Goal: Task Accomplishment & Management: Complete application form

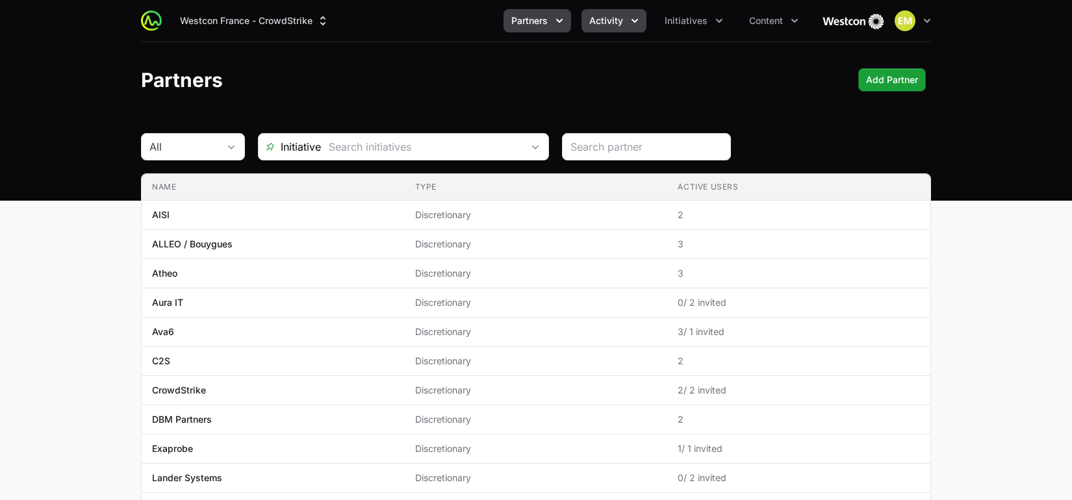
click at [614, 16] on span "Activity" at bounding box center [606, 20] width 34 height 13
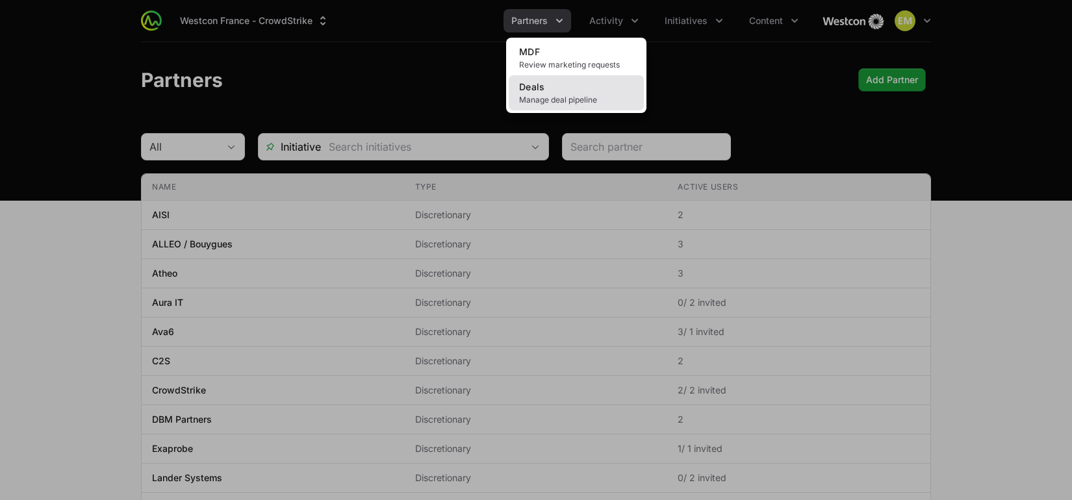
click at [613, 88] on link "Deals Manage deal pipeline" at bounding box center [576, 92] width 135 height 35
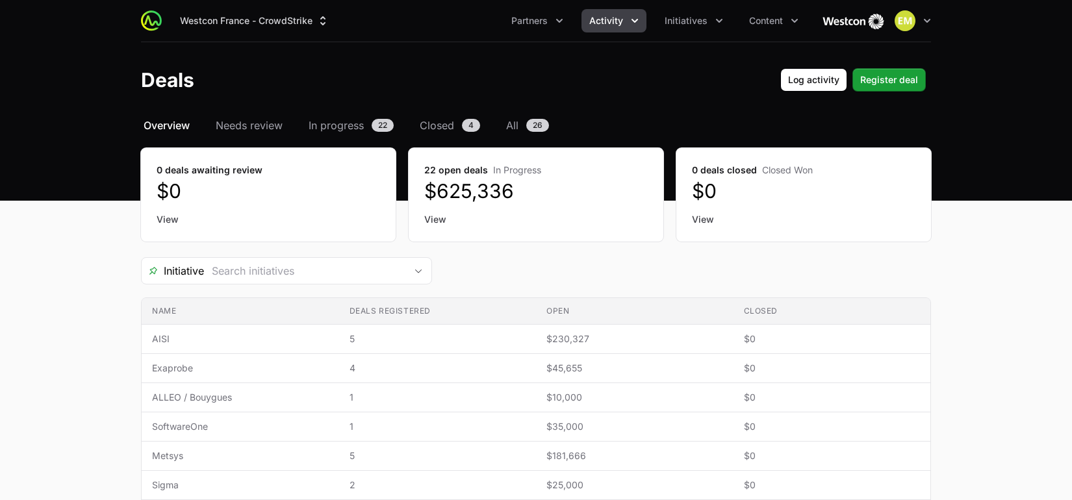
click at [626, 19] on button "Activity" at bounding box center [613, 20] width 65 height 23
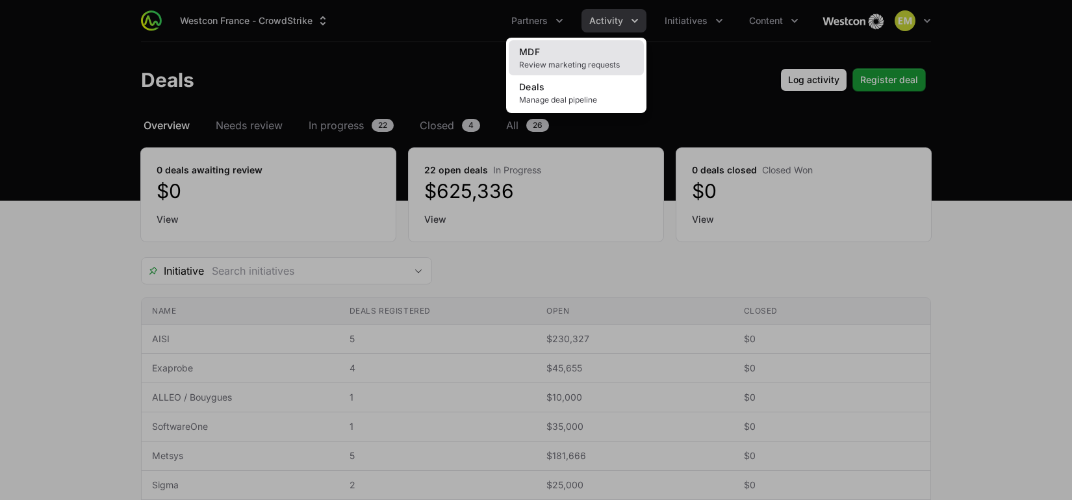
click at [577, 51] on link "MDF Review marketing requests" at bounding box center [576, 57] width 135 height 35
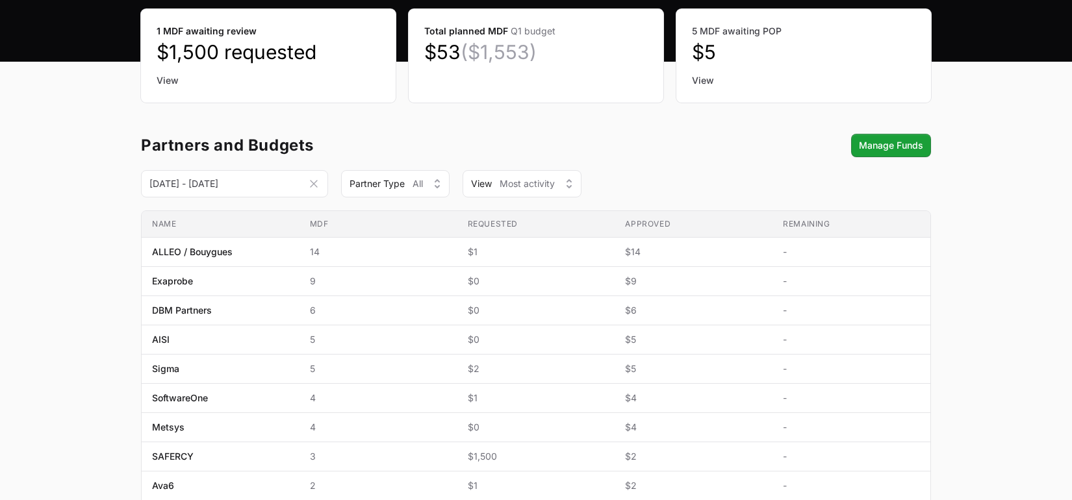
scroll to position [91, 0]
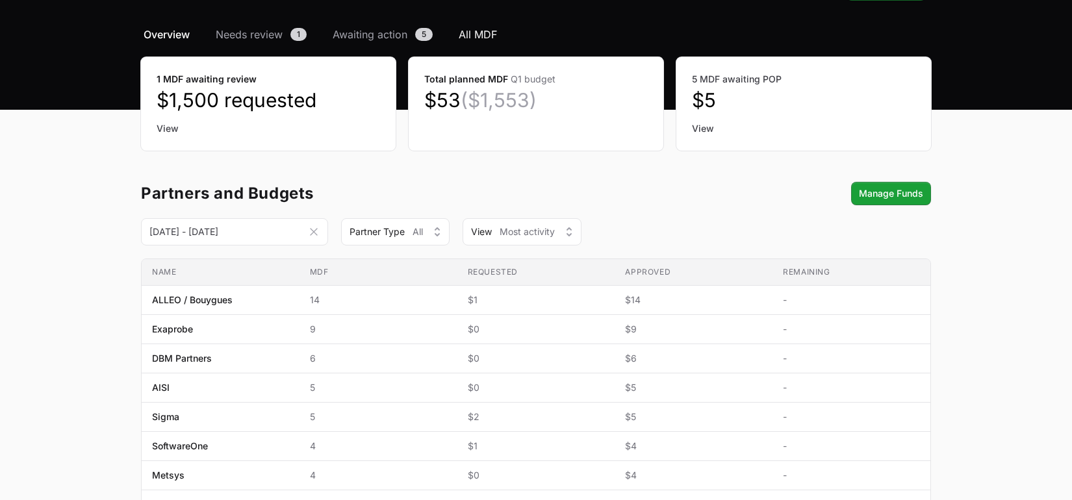
click at [481, 41] on span "All MDF" at bounding box center [478, 35] width 38 height 16
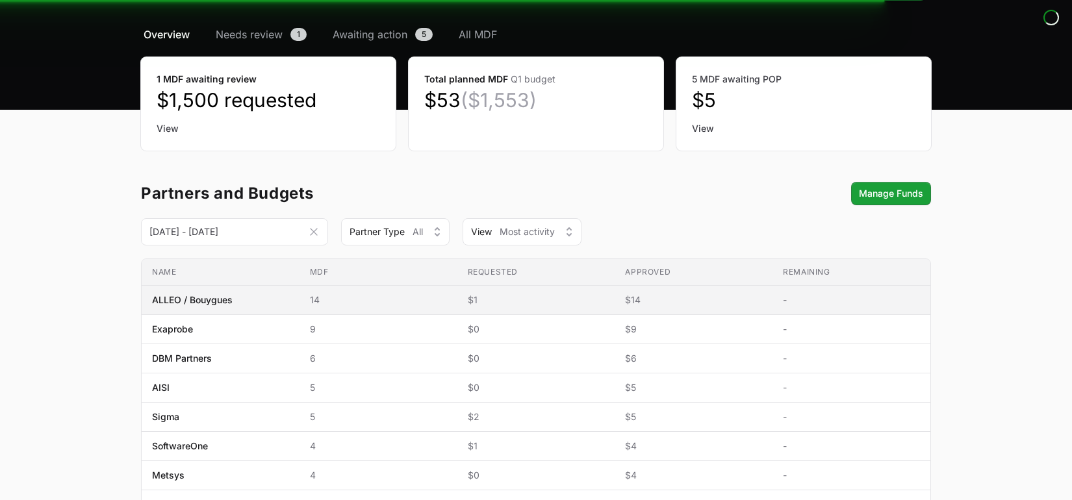
scroll to position [129, 0]
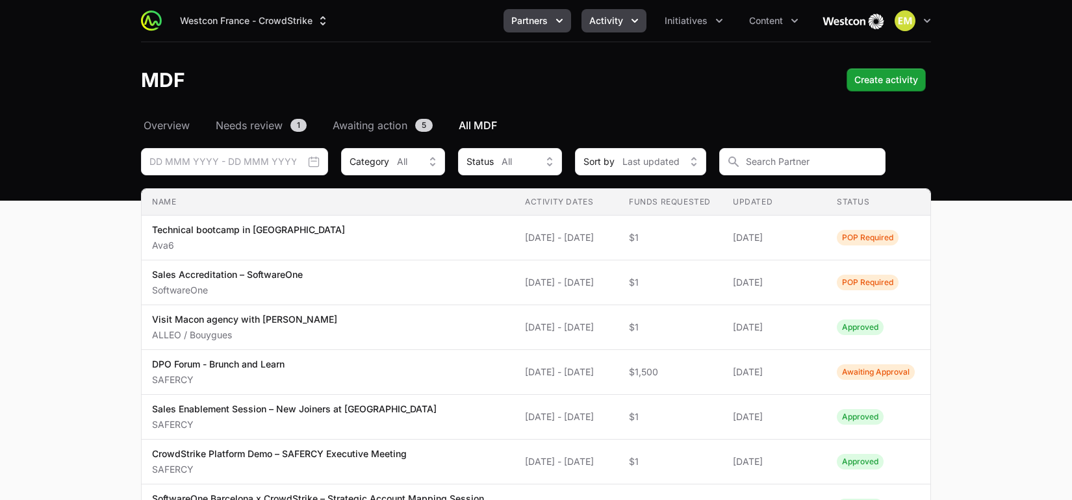
click at [542, 22] on span "Partners" at bounding box center [529, 20] width 36 height 13
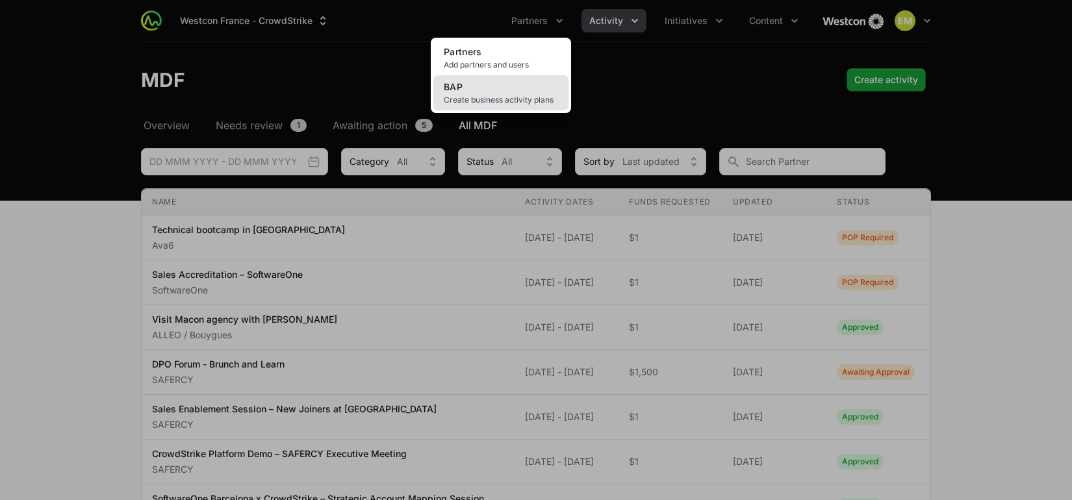
click at [546, 95] on span "Create business activity plans" at bounding box center [501, 100] width 114 height 10
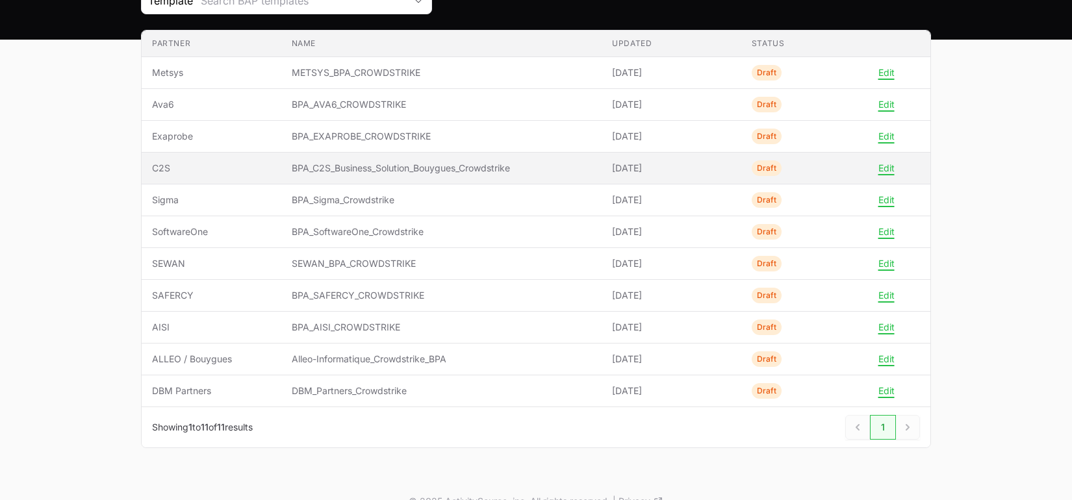
scroll to position [158, 0]
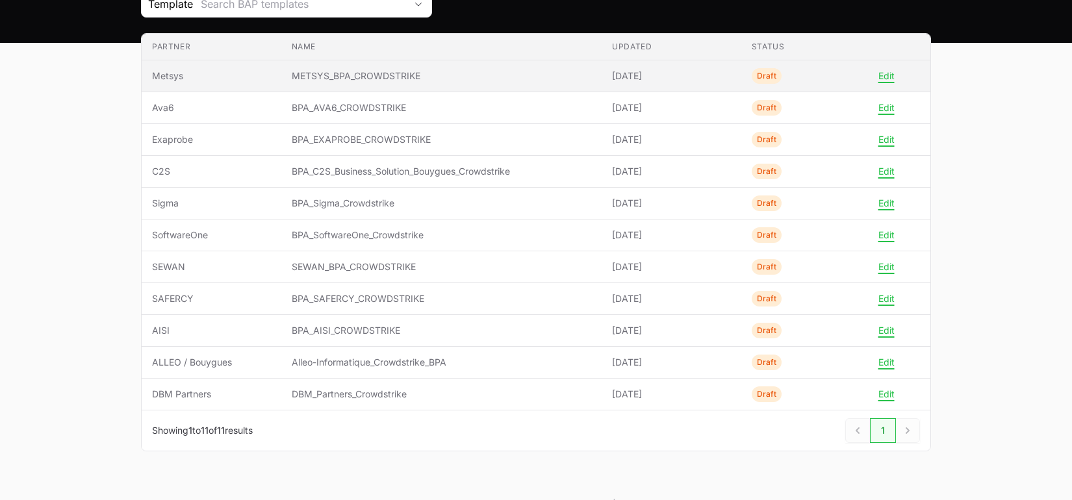
click at [574, 86] on td "Name METSYS_BPA_CROWDSTRIKE" at bounding box center [441, 76] width 321 height 32
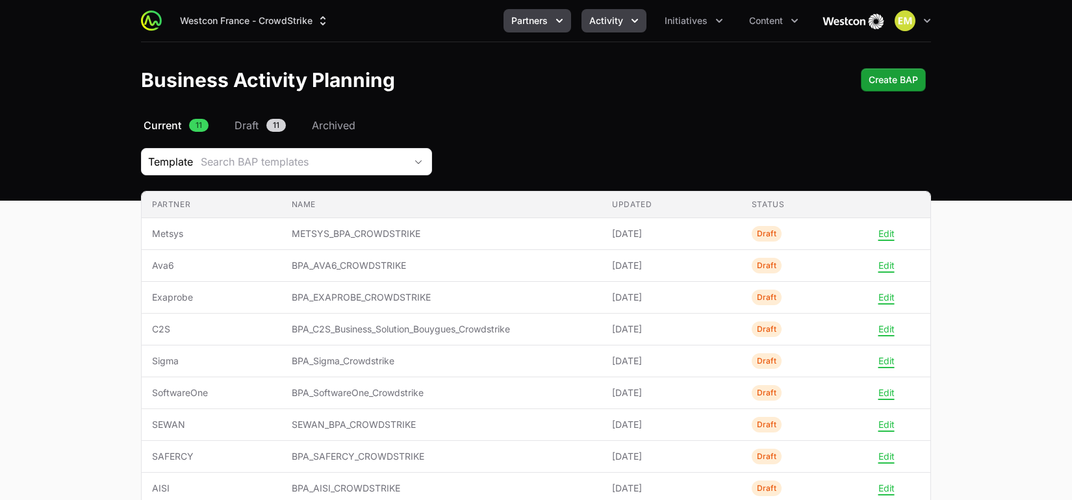
click at [585, 25] on button "Activity" at bounding box center [613, 20] width 65 height 23
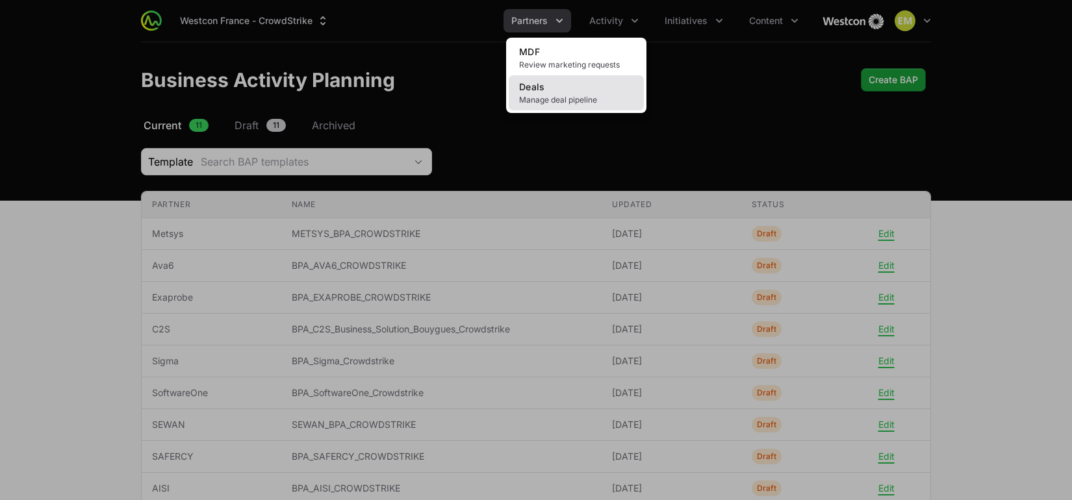
click at [546, 101] on span "Manage deal pipeline" at bounding box center [576, 100] width 114 height 10
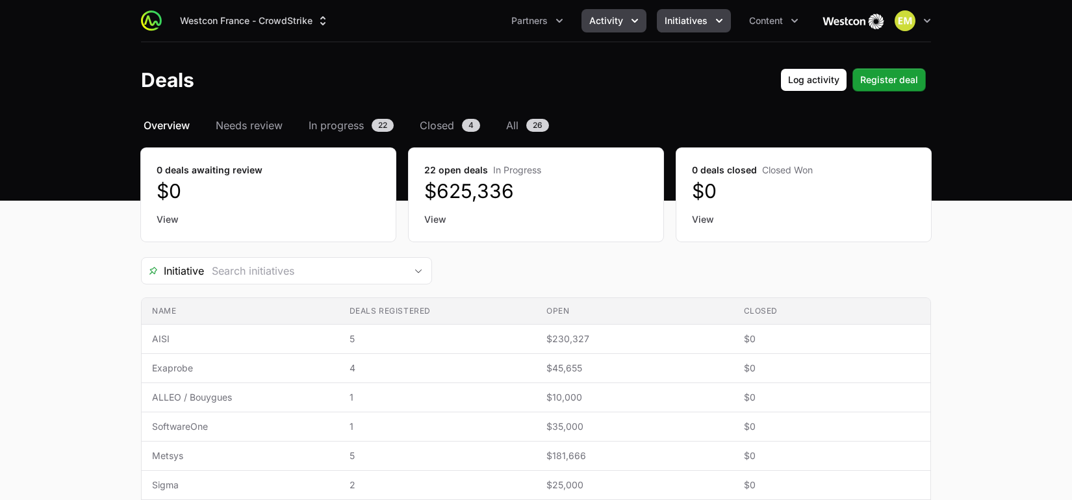
click at [666, 21] on span "Initiatives" at bounding box center [685, 20] width 43 height 13
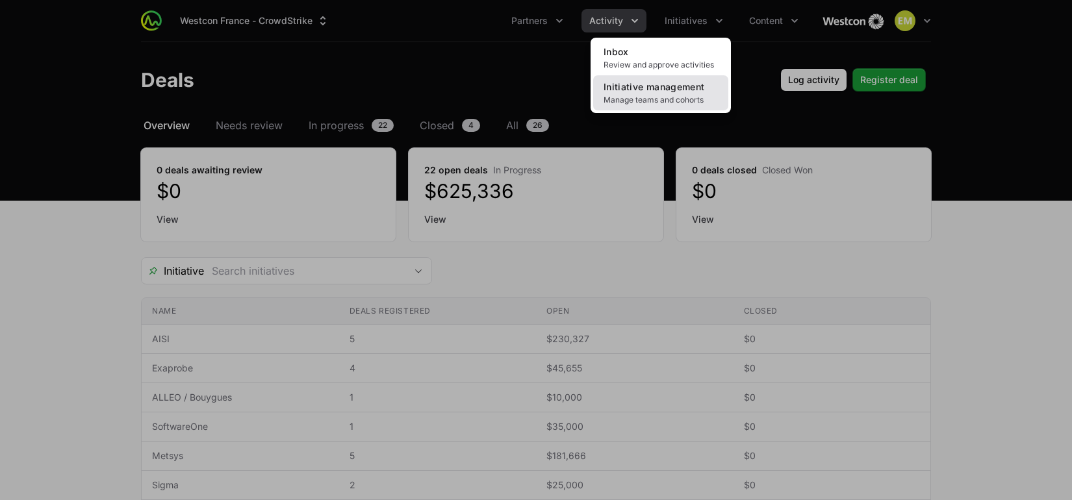
click at [648, 93] on link "Initiative management Manage teams and cohorts" at bounding box center [660, 92] width 135 height 35
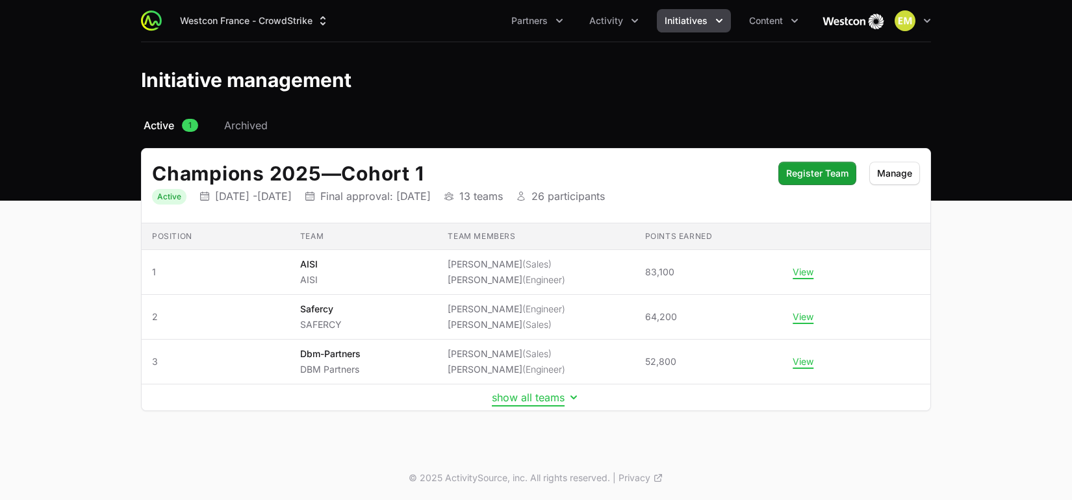
click at [495, 398] on button "show all teams" at bounding box center [536, 397] width 88 height 13
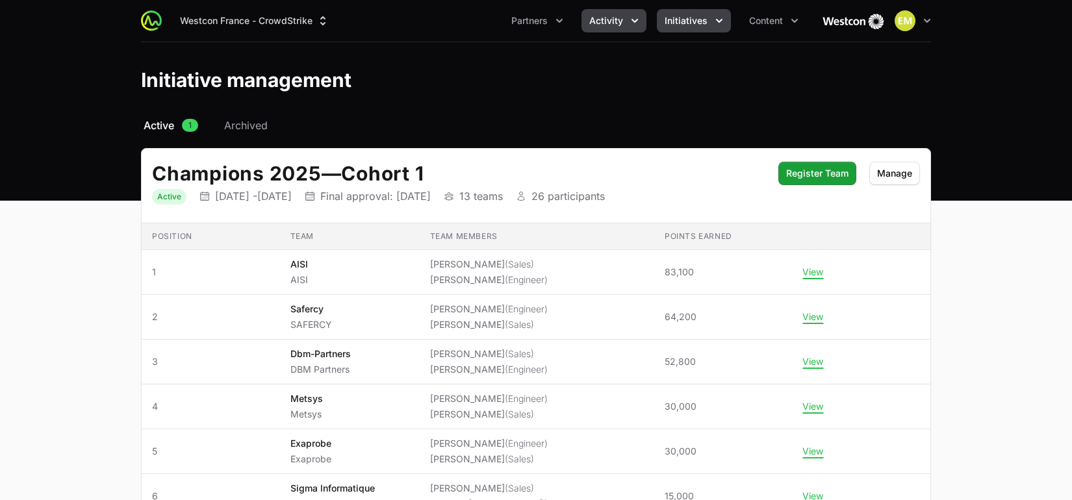
click at [629, 21] on icon "Activity menu" at bounding box center [634, 20] width 13 height 13
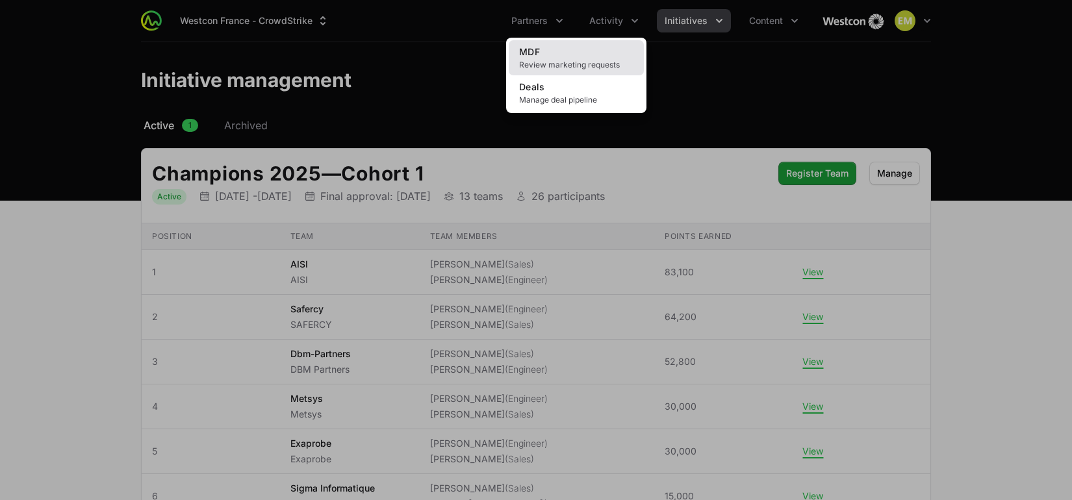
click at [528, 49] on span "MDF" at bounding box center [529, 51] width 21 height 11
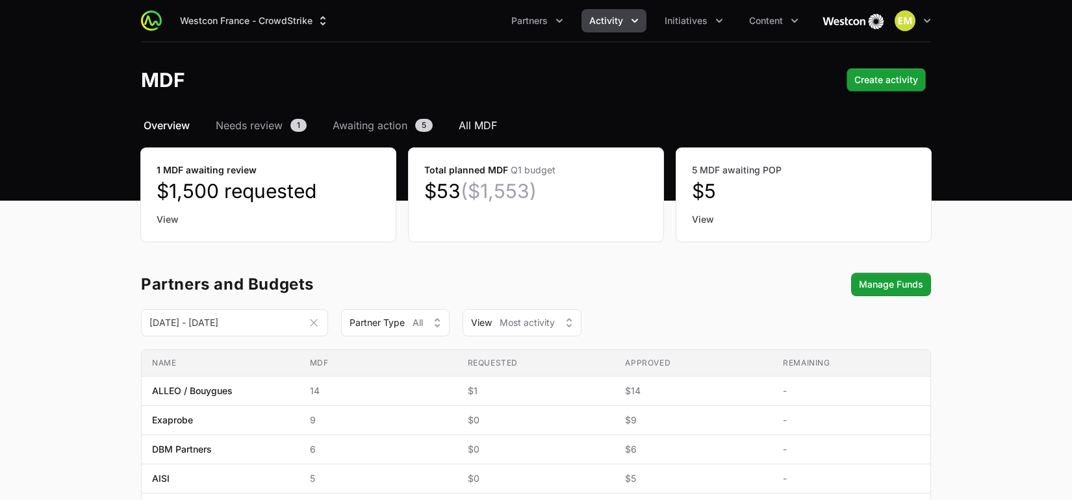
click at [476, 127] on span "All MDF" at bounding box center [478, 126] width 38 height 16
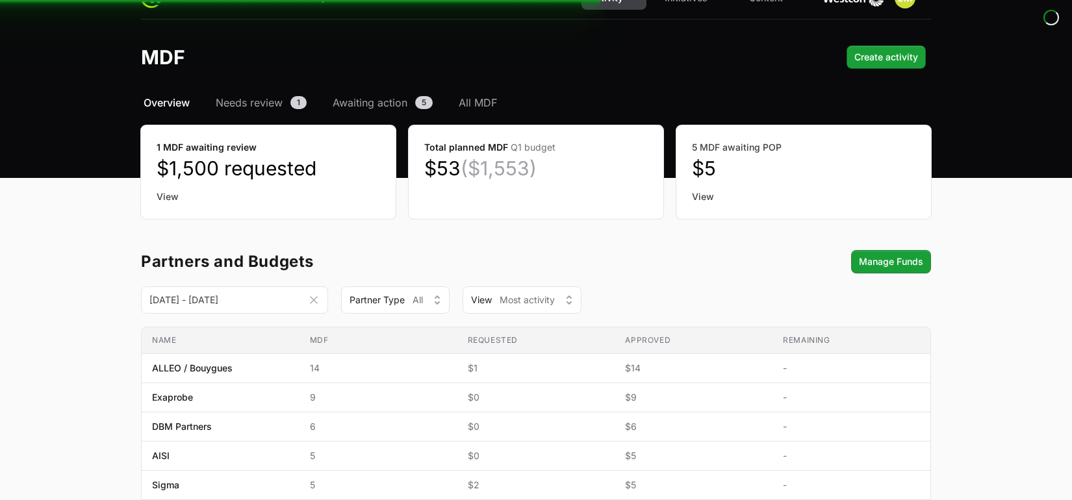
scroll to position [27, 0]
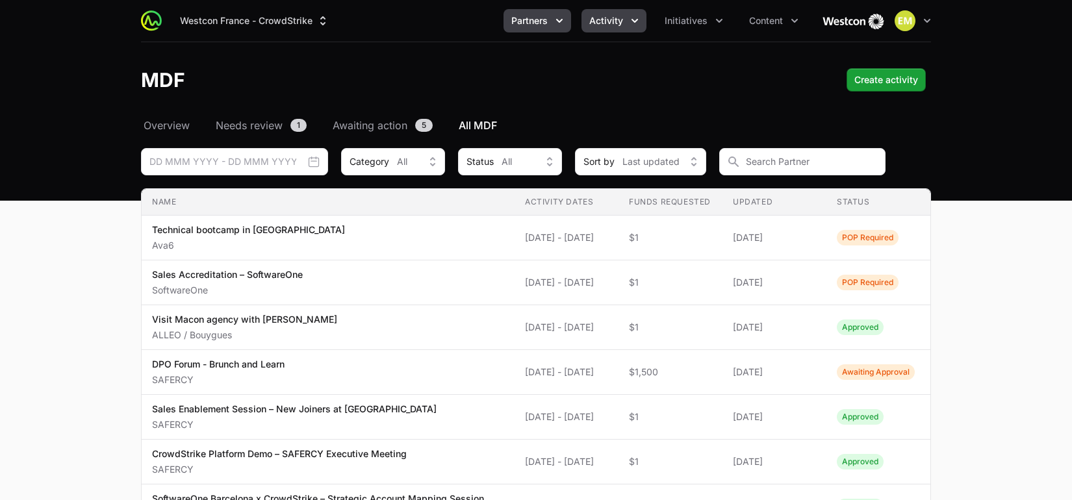
click at [544, 21] on span "Partners" at bounding box center [529, 20] width 36 height 13
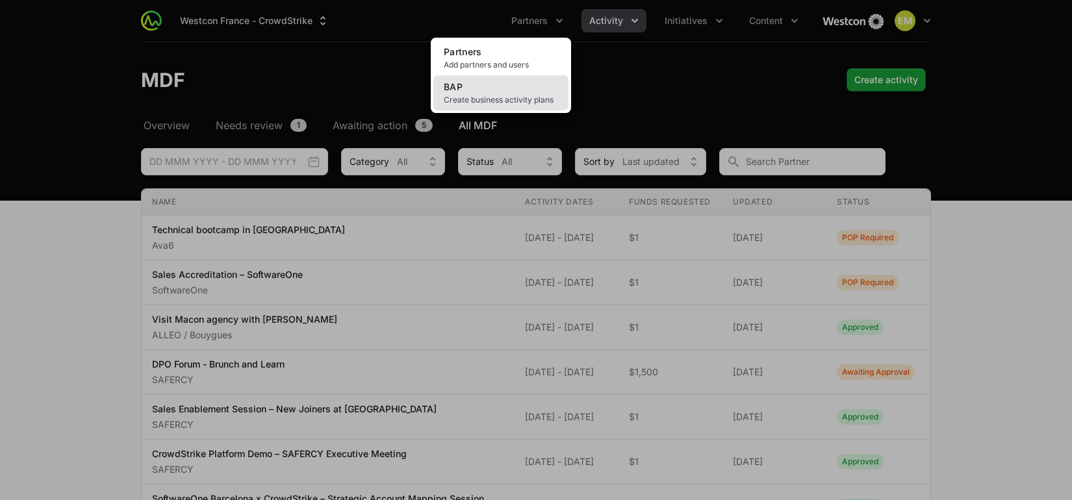
click at [507, 88] on link "BAP Create business activity plans" at bounding box center [500, 92] width 135 height 35
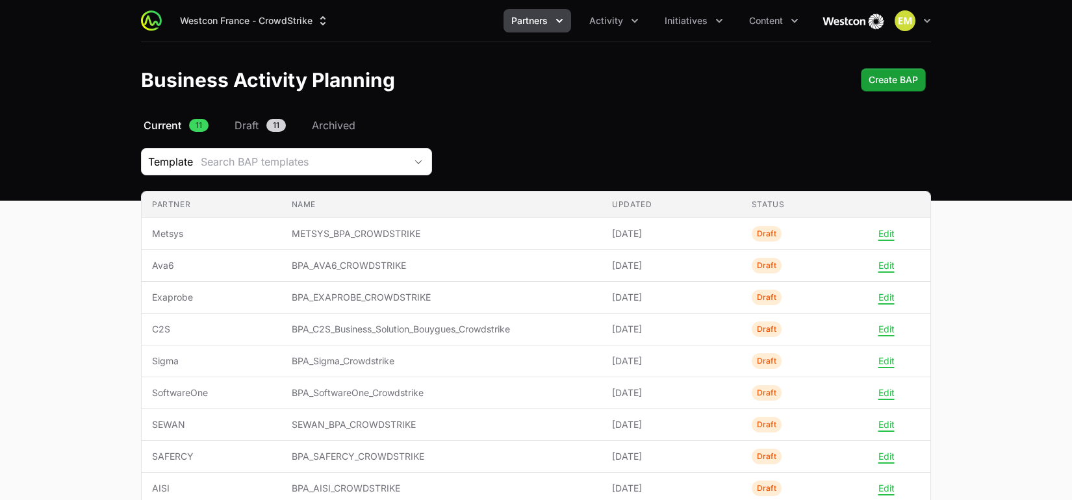
click at [216, 33] on div "Westcon France - CrowdStrike Partners Activity Initiatives Content Open user me…" at bounding box center [536, 21] width 790 height 42
click at [223, 24] on button "Westcon France - CrowdStrike" at bounding box center [254, 20] width 165 height 23
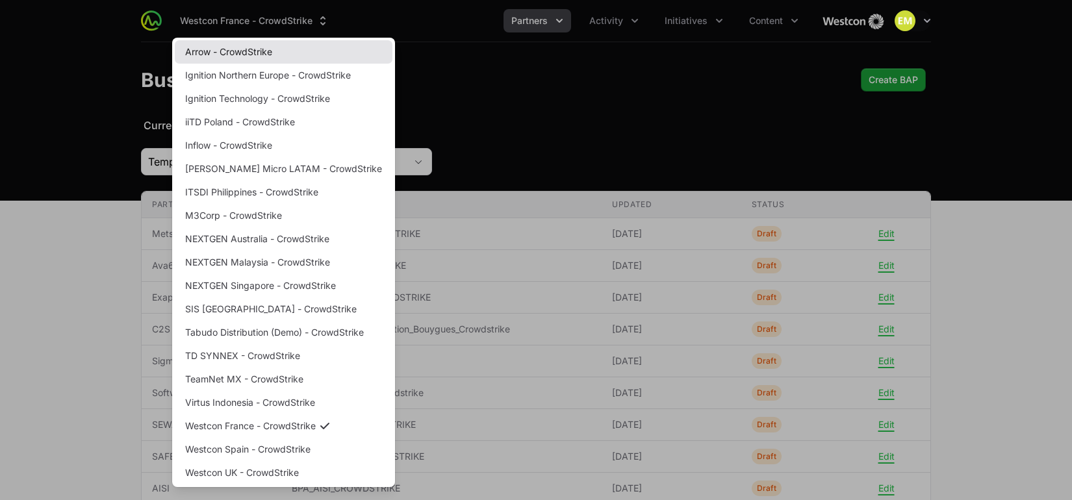
click at [218, 51] on link "Arrow - CrowdStrike" at bounding box center [284, 51] width 218 height 23
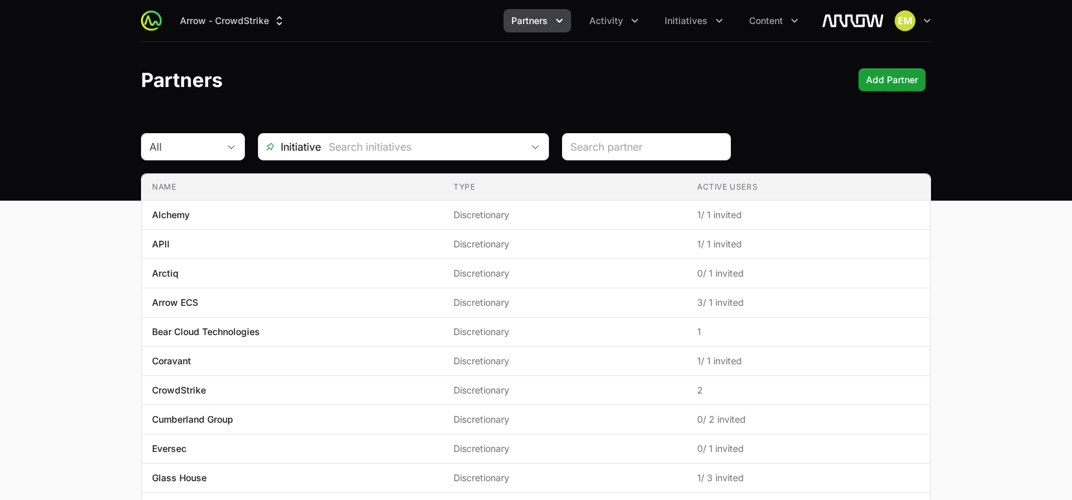
click at [570, 29] on button "Partners" at bounding box center [537, 20] width 68 height 23
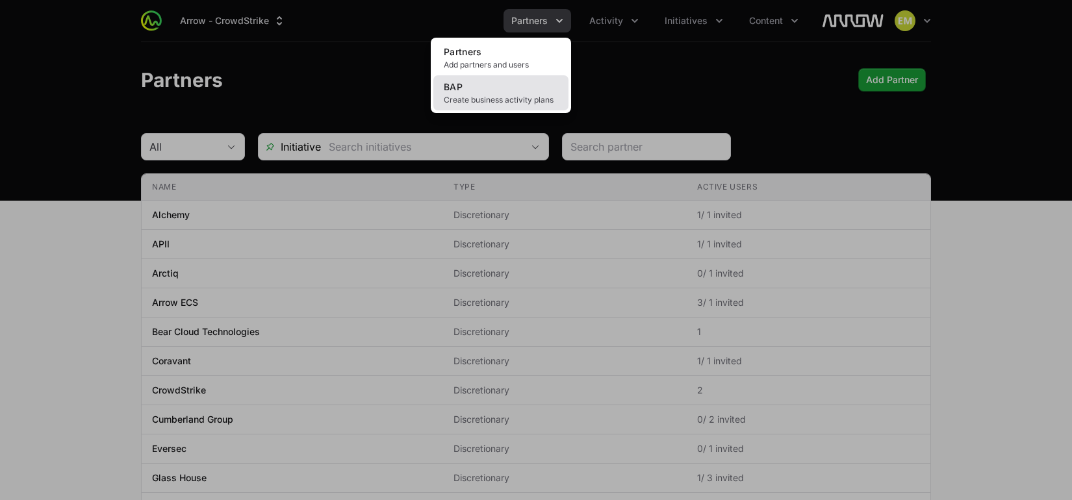
click at [487, 85] on link "BAP Create business activity plans" at bounding box center [500, 92] width 135 height 35
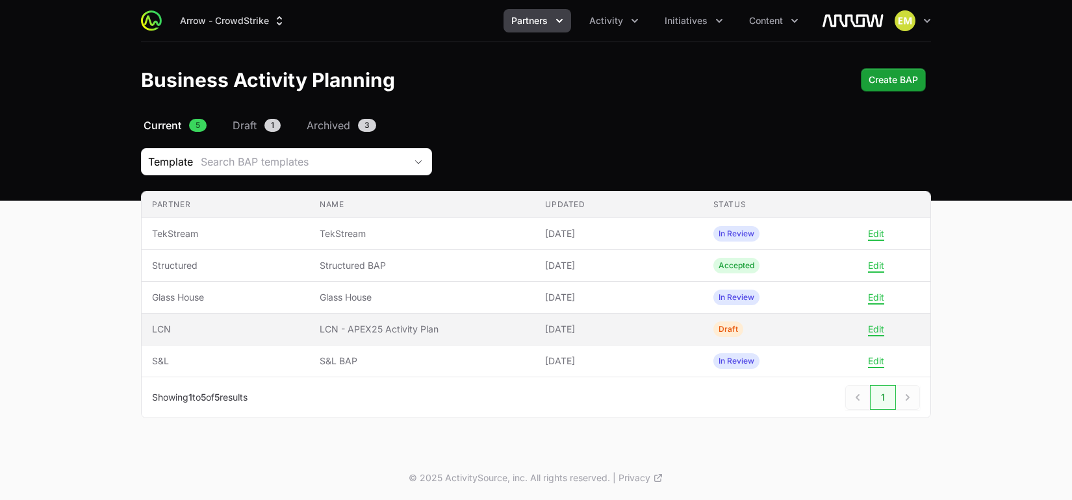
click at [414, 319] on td "Name LCN - APEX25 Activity Plan" at bounding box center [421, 330] width 225 height 32
click at [381, 319] on td "Name LCN - APEX25 Activity Plan" at bounding box center [421, 330] width 225 height 32
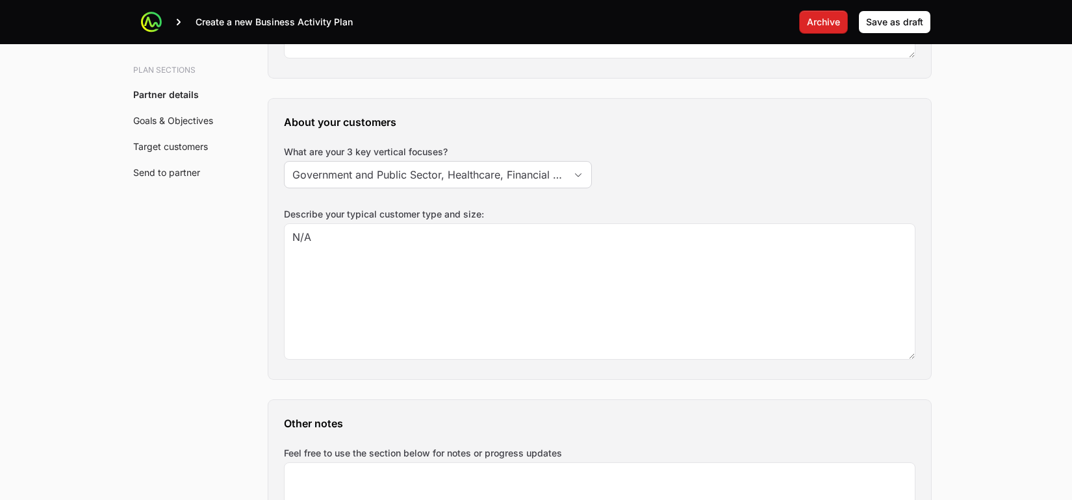
scroll to position [1527, 0]
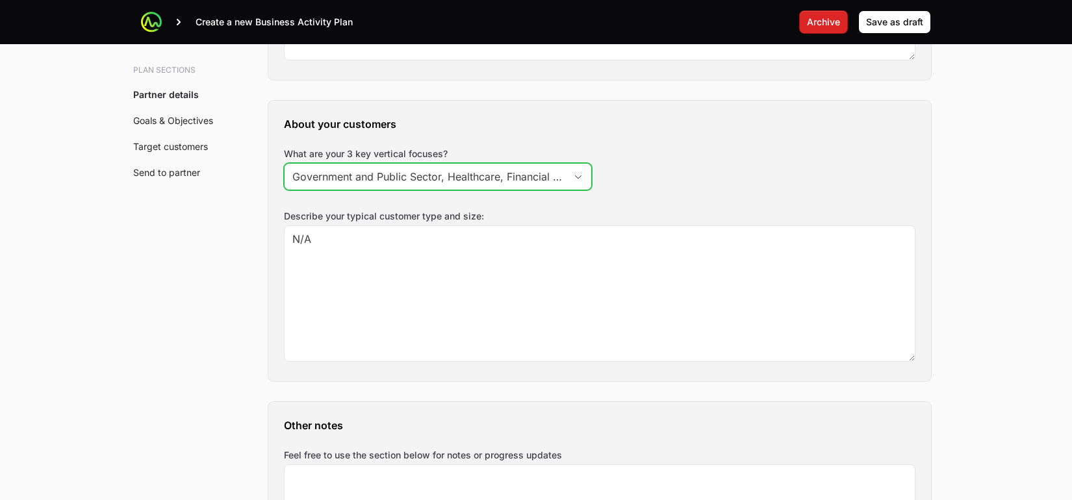
click at [403, 179] on input "Government and Public Sector, Healthcare, Financial Services" at bounding box center [424, 177] width 281 height 26
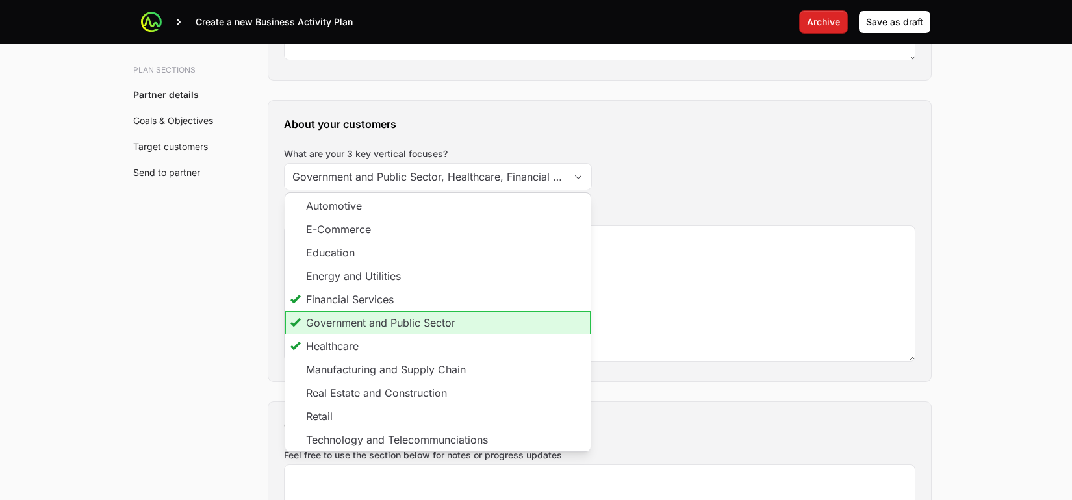
drag, startPoint x: 168, startPoint y: 68, endPoint x: 173, endPoint y: 58, distance: 11.4
click at [168, 68] on h3 "Plan sections" at bounding box center [177, 70] width 88 height 10
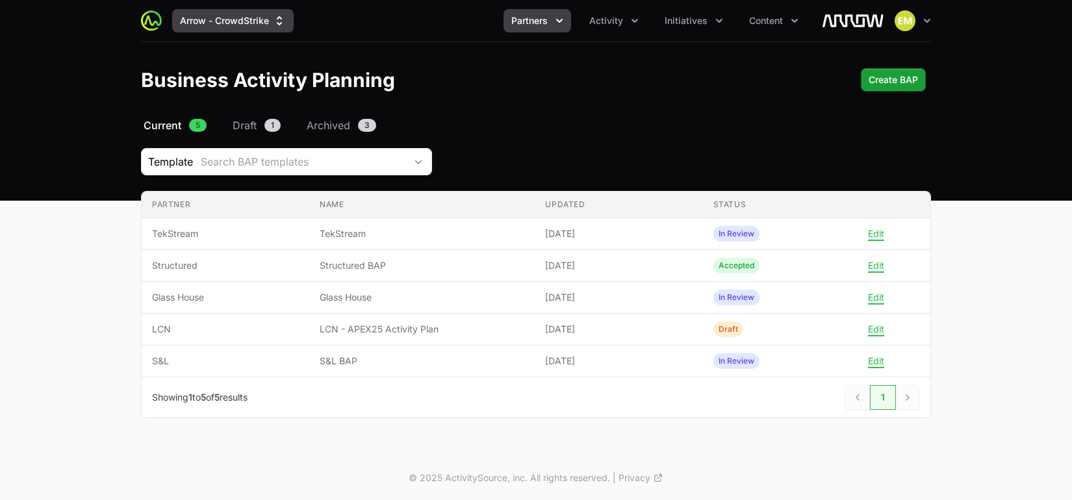
click at [190, 24] on button "Arrow - CrowdStrike" at bounding box center [232, 20] width 121 height 23
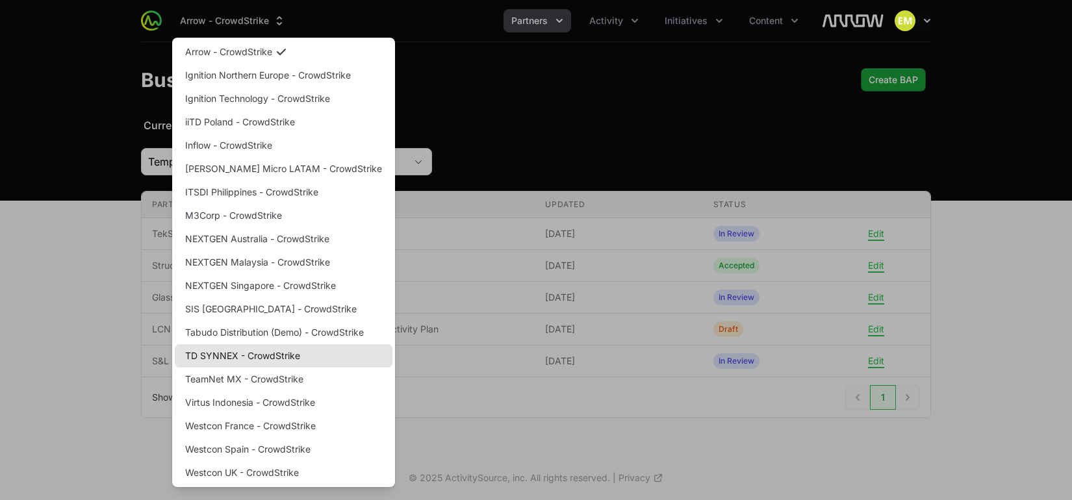
click at [267, 350] on link "TD SYNNEX - CrowdStrike" at bounding box center [284, 355] width 218 height 23
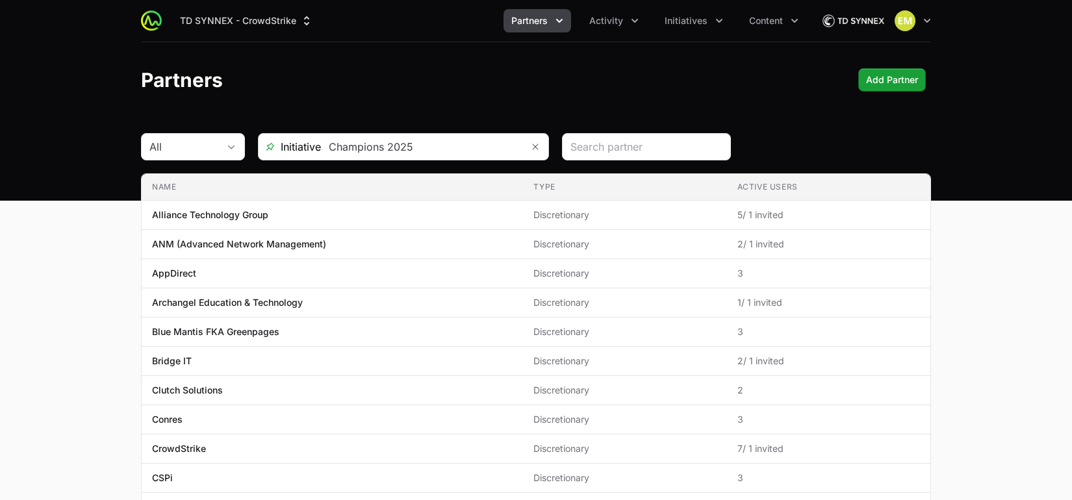
click at [320, 148] on span "Initiative" at bounding box center [290, 147] width 62 height 16
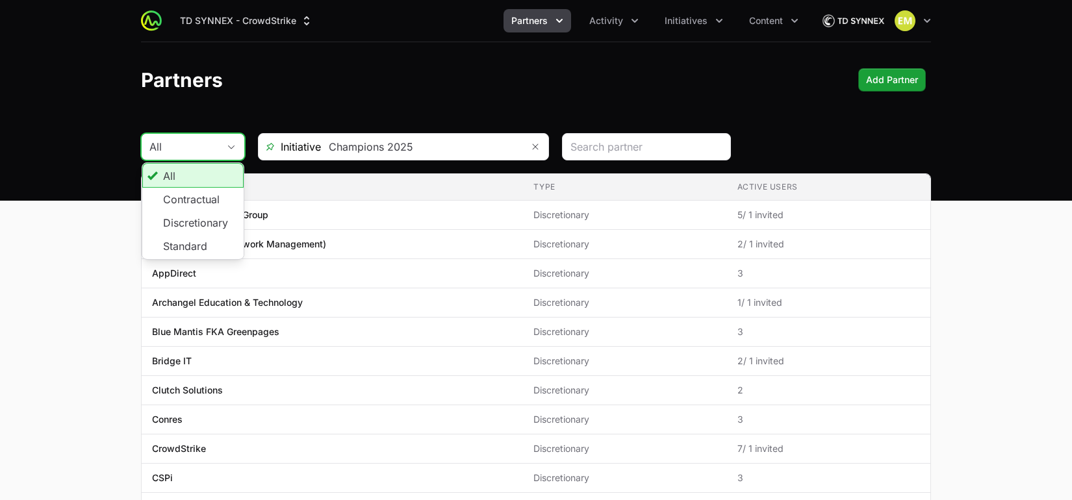
click at [220, 148] on span "button" at bounding box center [231, 147] width 26 height 5
click at [290, 86] on div "Partners Add Partner" at bounding box center [536, 79] width 790 height 23
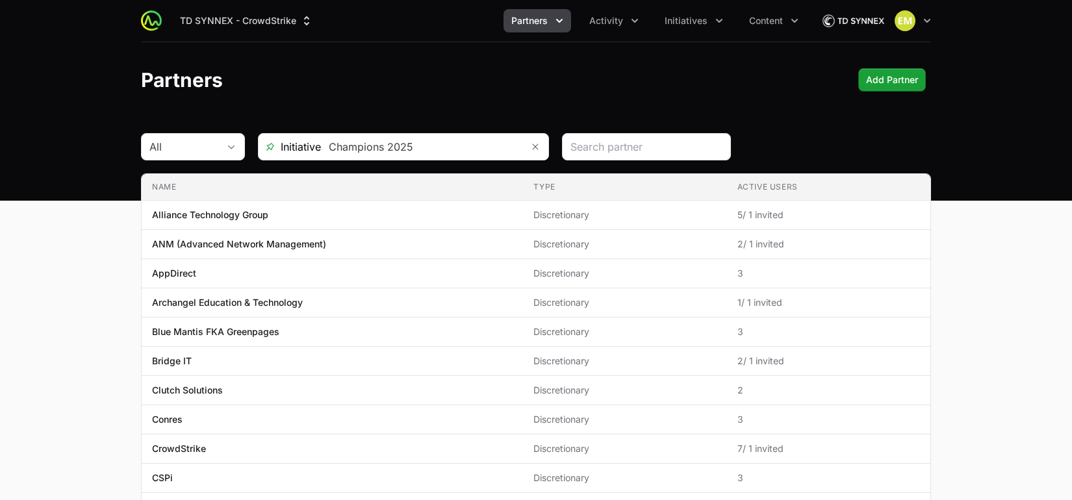
click at [557, 18] on icon "Partners menu" at bounding box center [559, 20] width 13 height 13
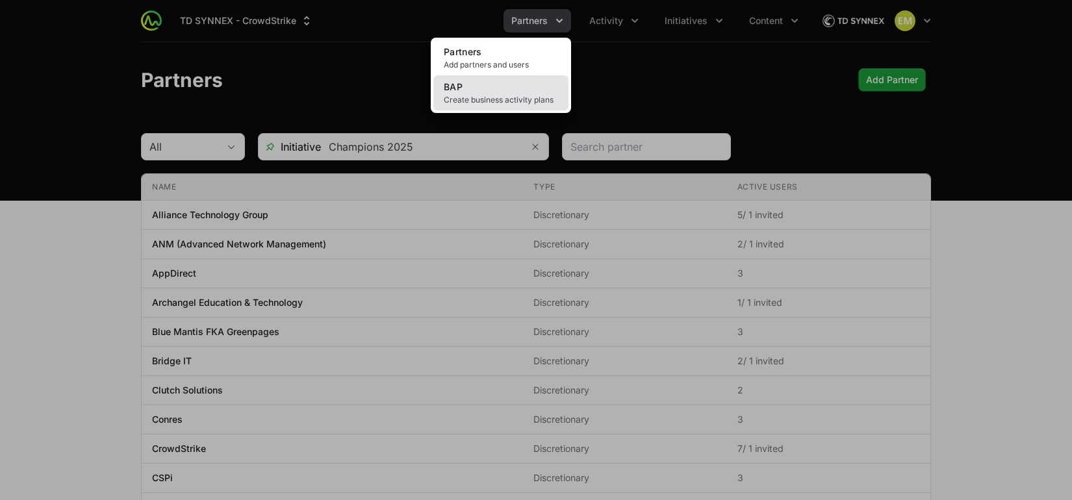
click at [528, 95] on span "Create business activity plans" at bounding box center [501, 100] width 114 height 10
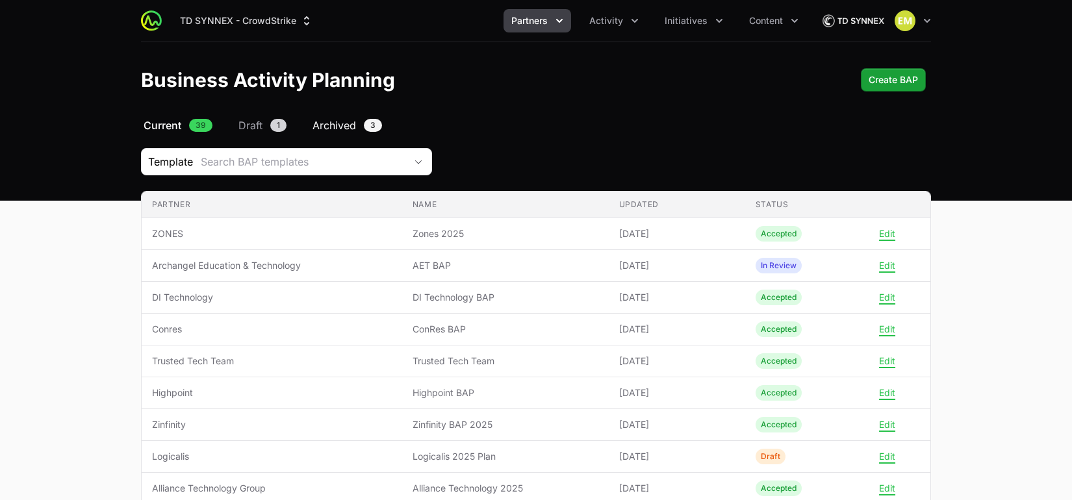
click at [336, 133] on span "Archived" at bounding box center [334, 126] width 44 height 16
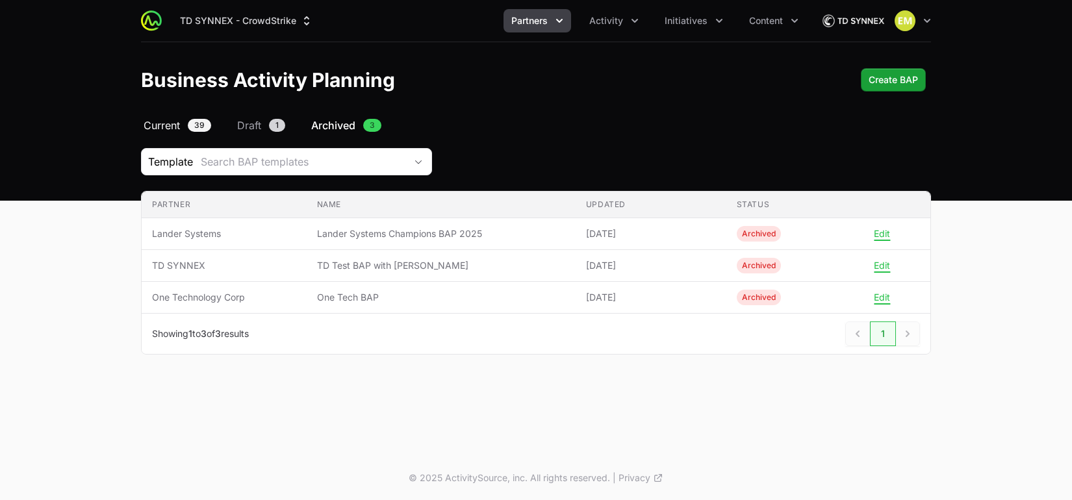
click at [185, 123] on link "Current 39" at bounding box center [177, 126] width 73 height 16
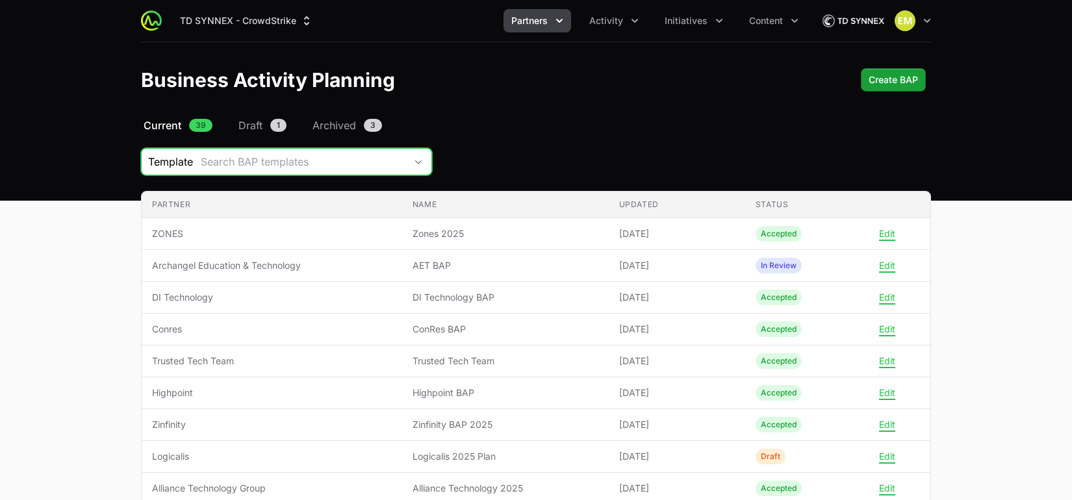
click at [344, 162] on div "Search BAP templates" at bounding box center [303, 162] width 205 height 16
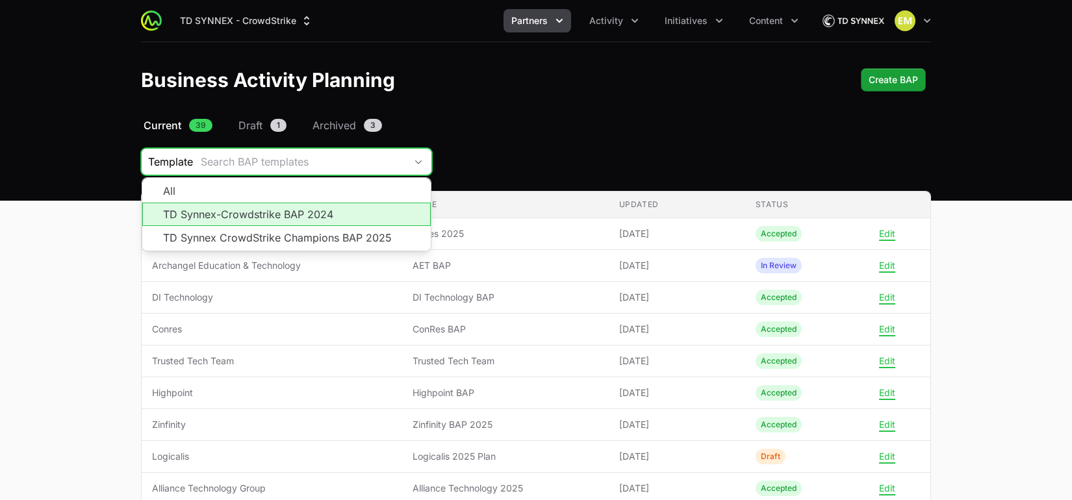
click at [335, 212] on li "TD Synnex-Crowdstrike BAP 2024" at bounding box center [286, 214] width 288 height 23
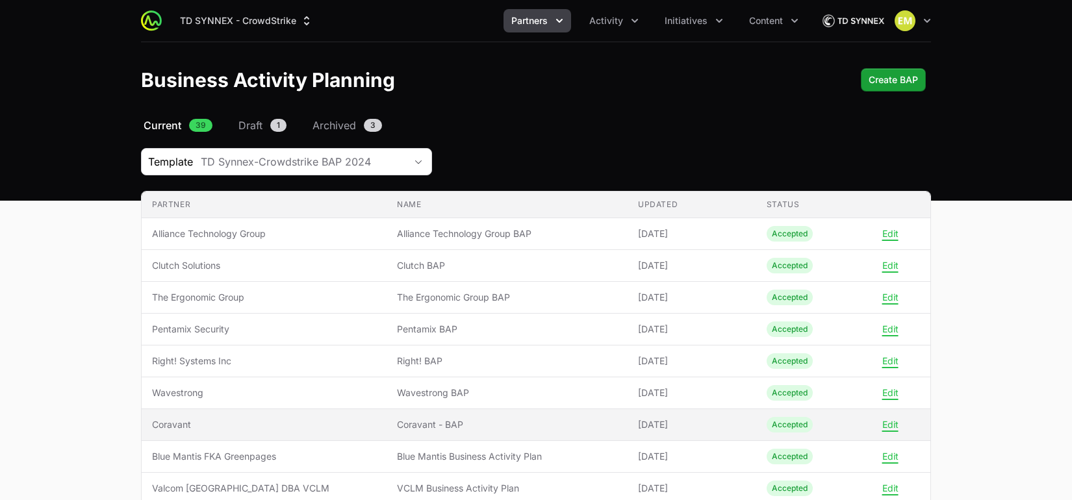
click at [335, 425] on span "Coravant" at bounding box center [264, 424] width 224 height 13
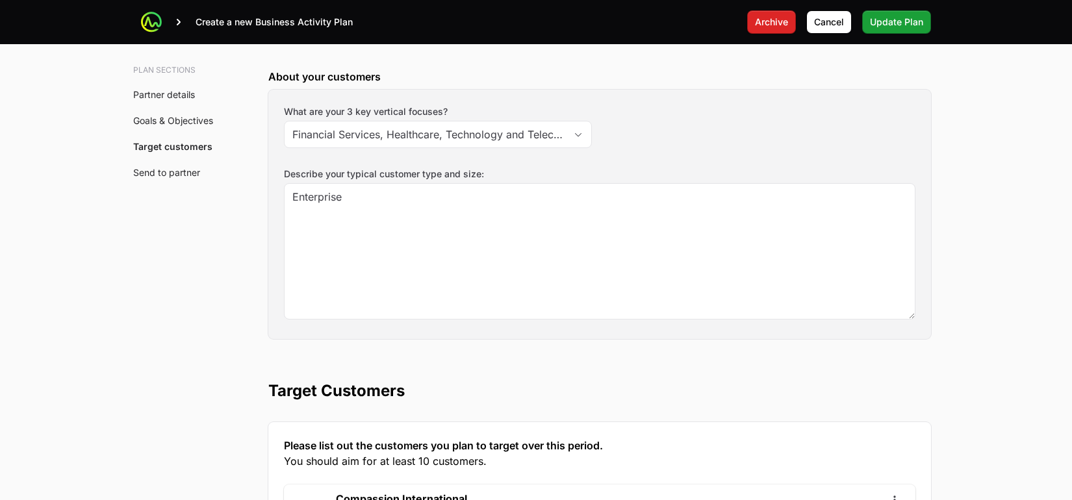
scroll to position [1693, 0]
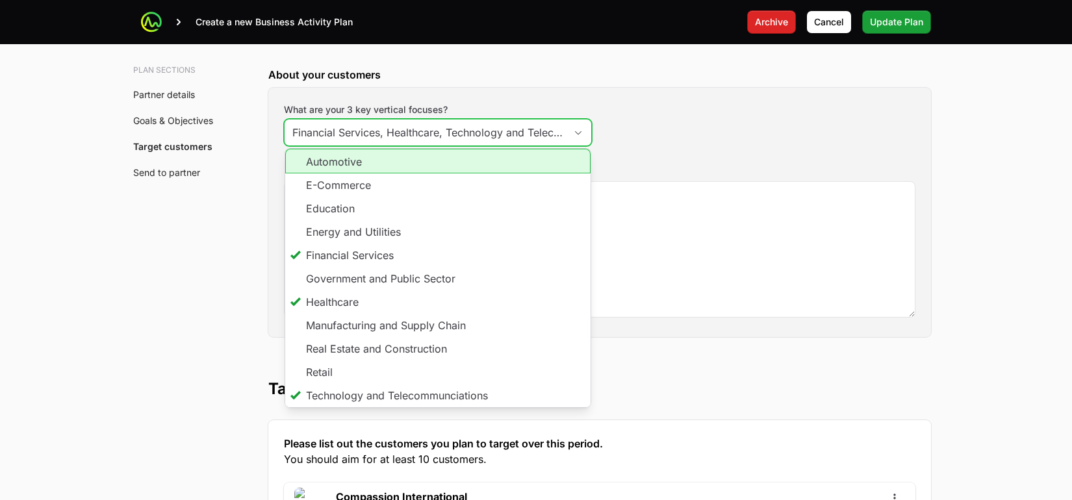
click at [431, 142] on input "Financial Services, Healthcare, Technology and Telecommunciations" at bounding box center [424, 133] width 281 height 26
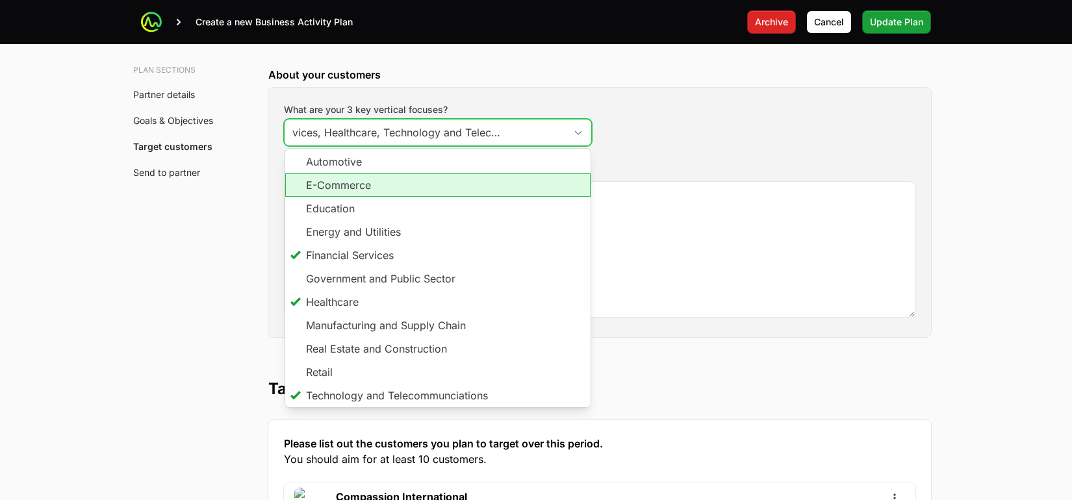
scroll to position [25, 0]
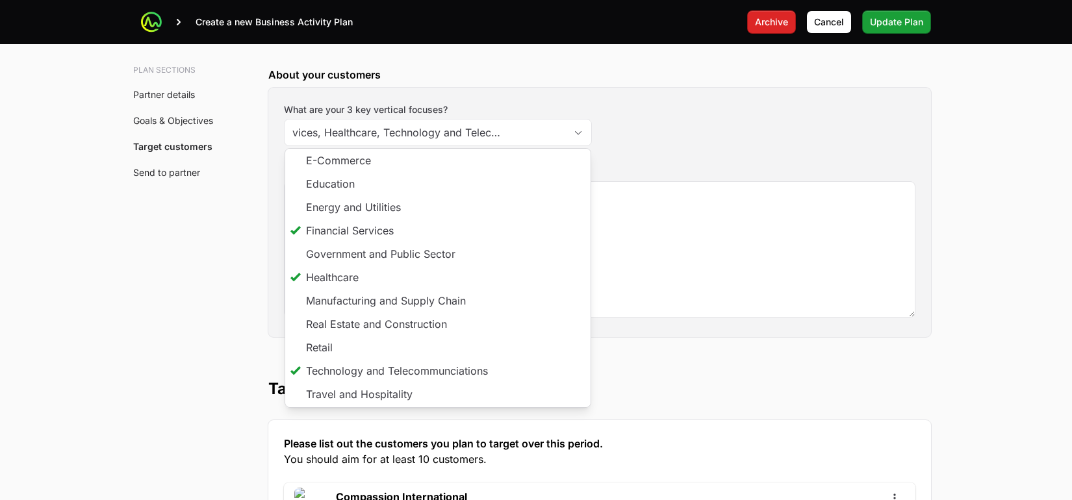
type input "Financial Services, Healthcare, Technology and Telecommunciations"
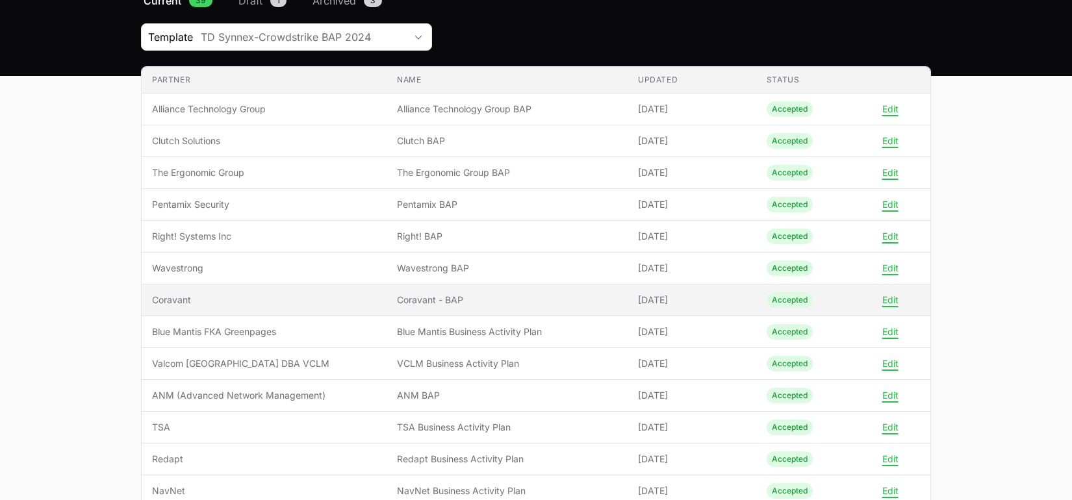
scroll to position [125, 0]
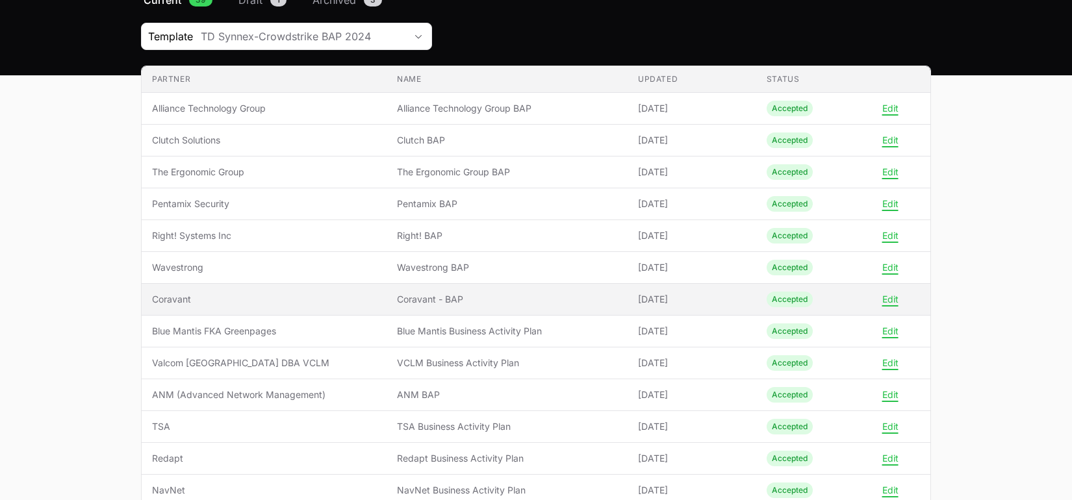
click at [251, 302] on span "Coravant" at bounding box center [264, 299] width 224 height 13
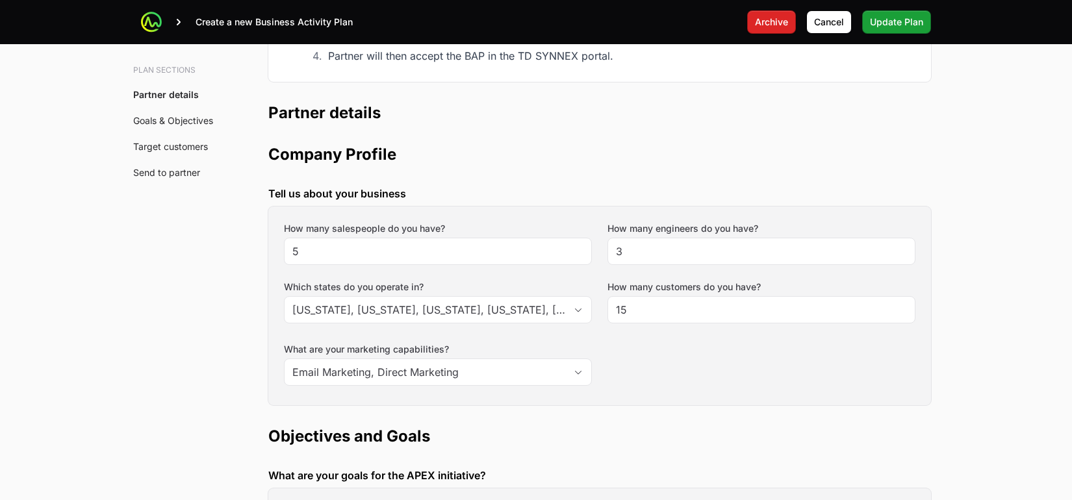
scroll to position [264, 0]
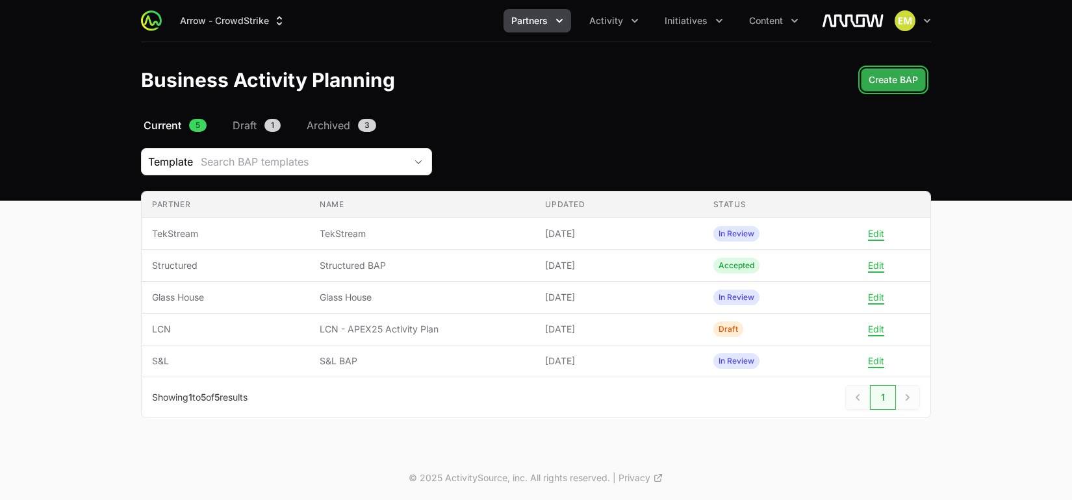
click at [913, 90] on button "Create BAP" at bounding box center [893, 79] width 65 height 23
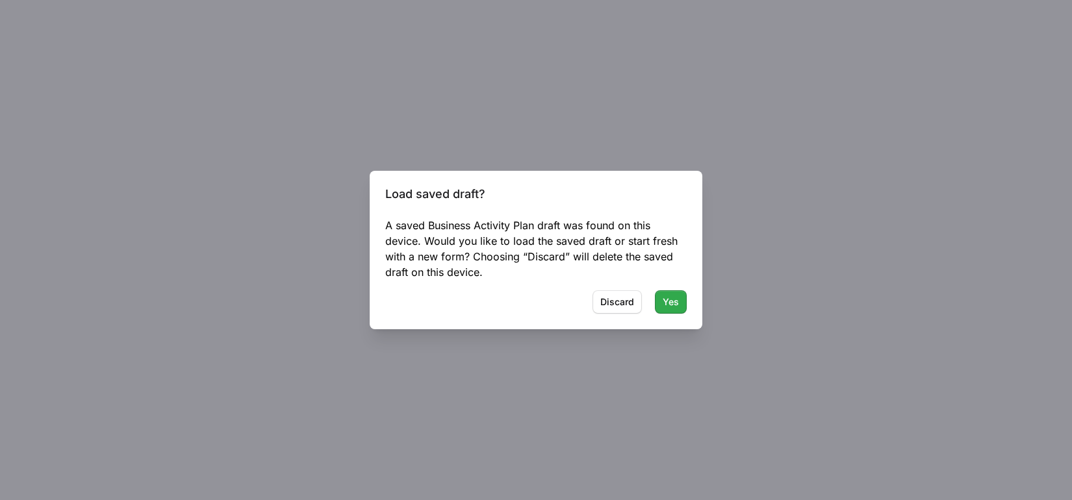
click at [672, 305] on span "Yes" at bounding box center [671, 302] width 16 height 16
click at [658, 301] on button "Yes" at bounding box center [671, 301] width 32 height 23
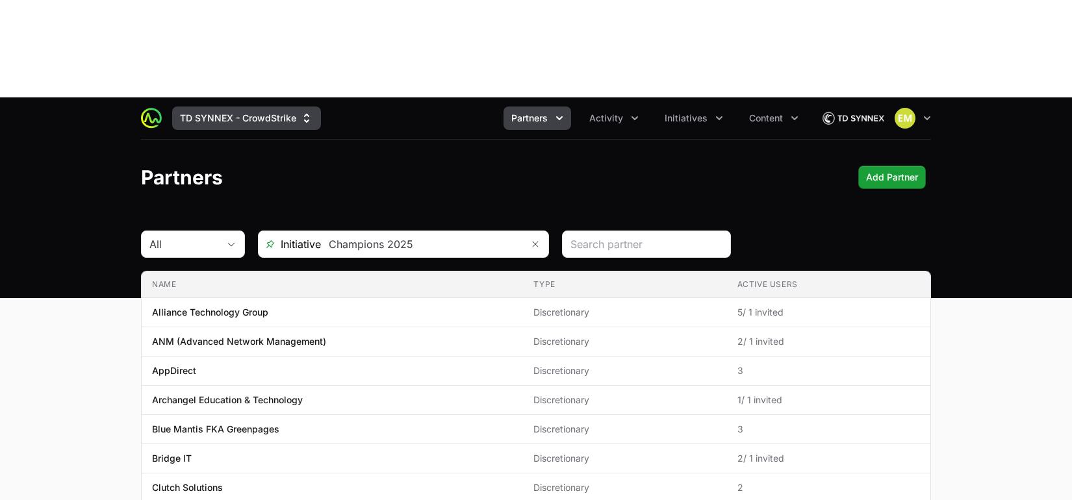
click at [290, 107] on button "TD SYNNEX - CrowdStrike" at bounding box center [246, 118] width 149 height 23
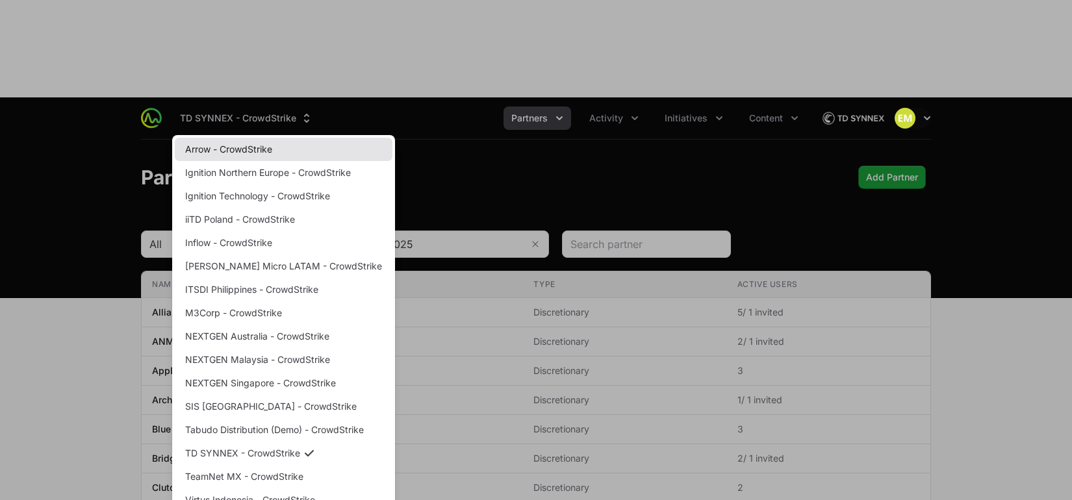
click at [262, 138] on link "Arrow - CrowdStrike" at bounding box center [284, 149] width 218 height 23
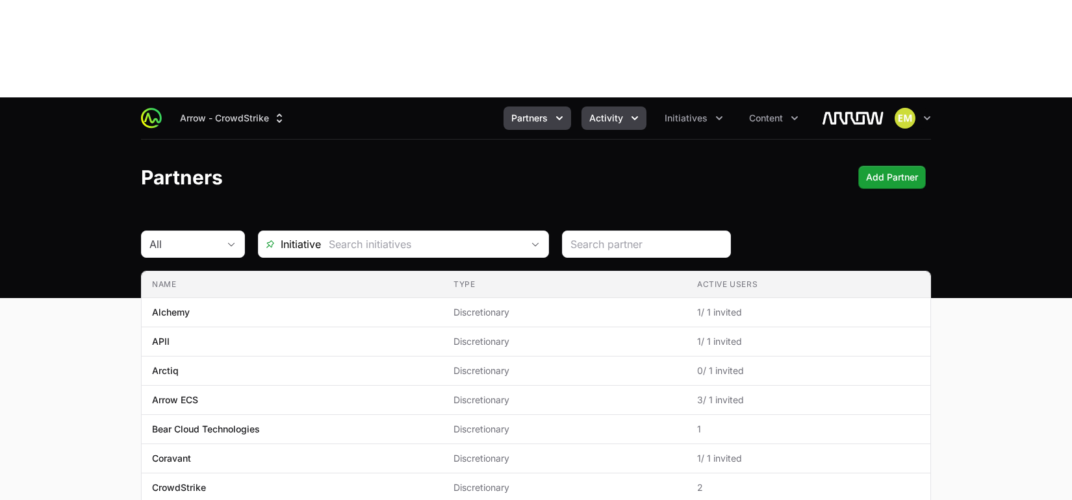
click at [601, 112] on span "Activity" at bounding box center [606, 118] width 34 height 13
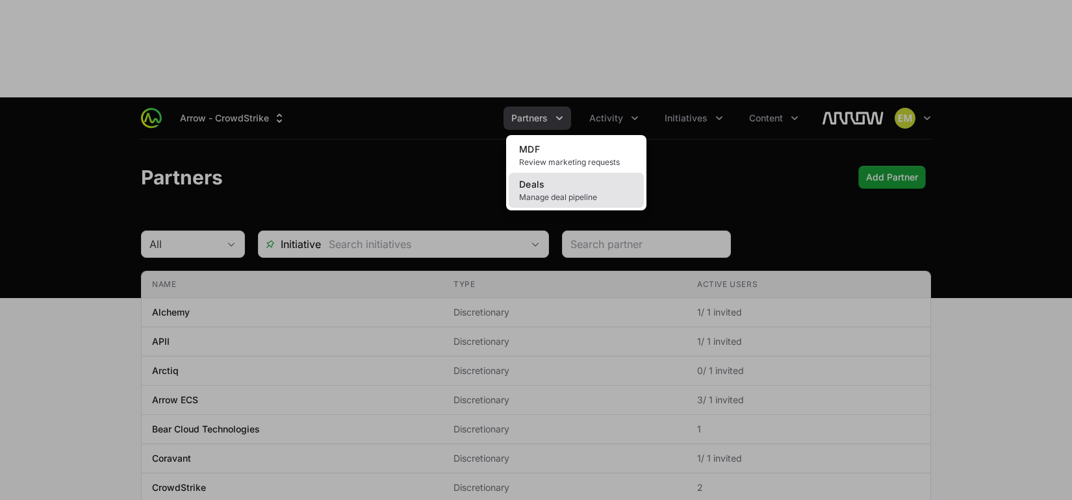
click at [553, 192] on span "Manage deal pipeline" at bounding box center [576, 197] width 114 height 10
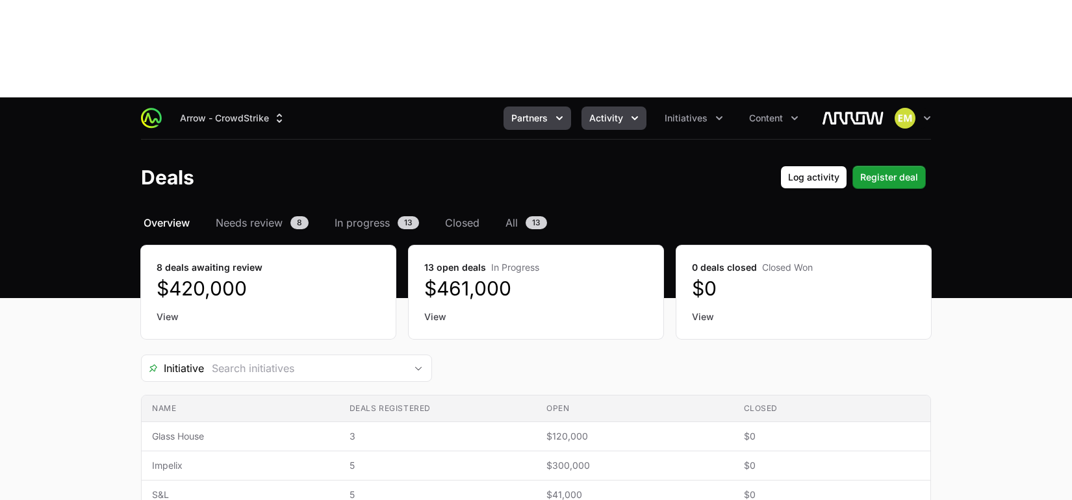
click at [546, 112] on span "Partners" at bounding box center [529, 118] width 36 height 13
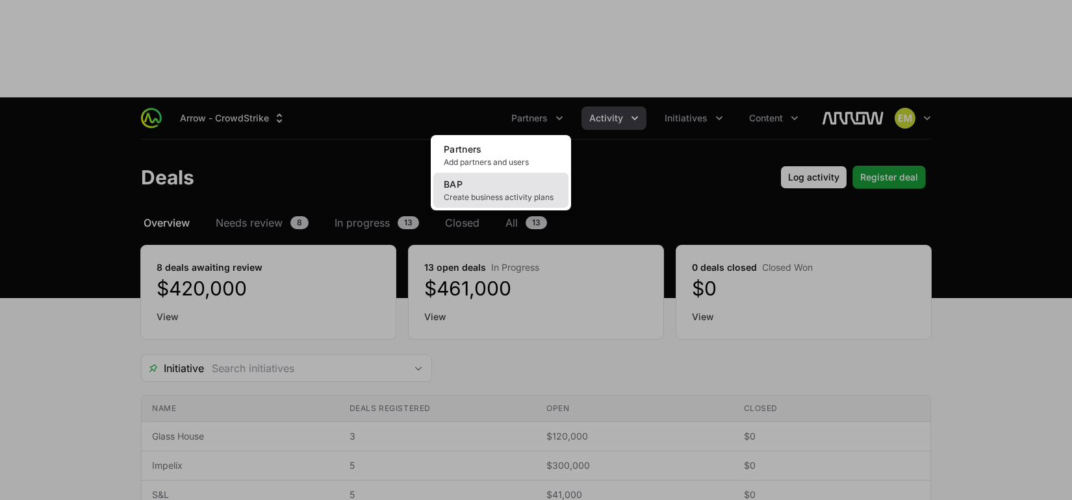
click at [526, 192] on span "Create business activity plans" at bounding box center [501, 197] width 114 height 10
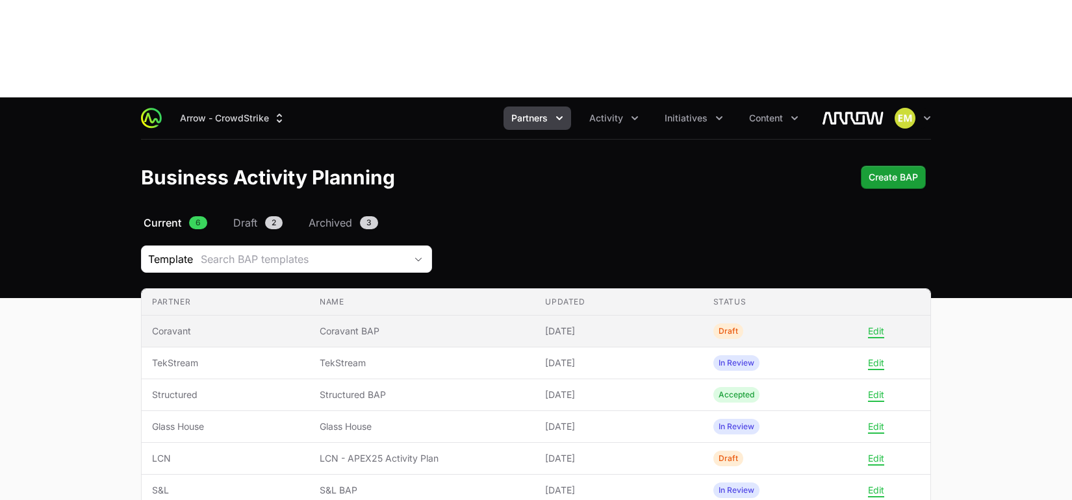
click at [411, 325] on span "Coravant BAP" at bounding box center [422, 331] width 205 height 13
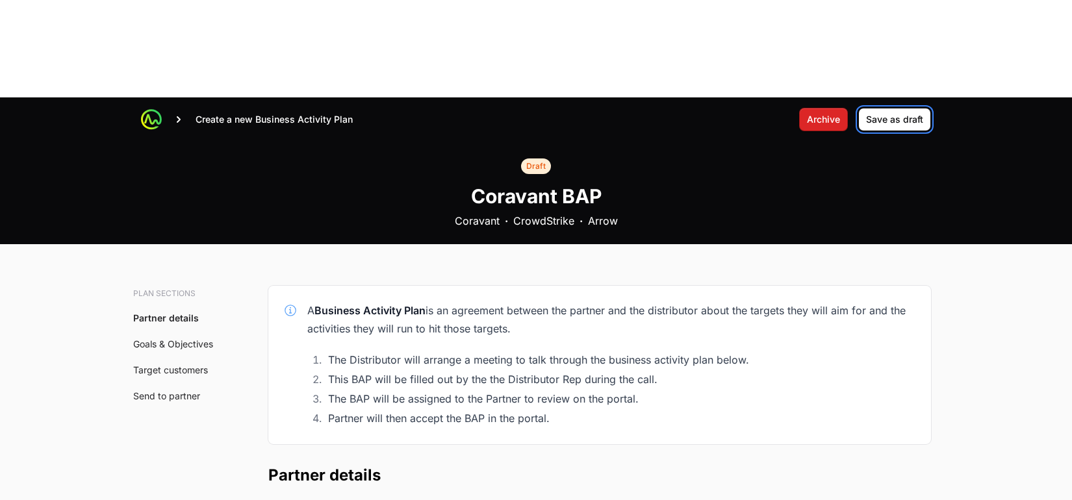
click at [900, 112] on span "Save as draft" at bounding box center [894, 120] width 57 height 16
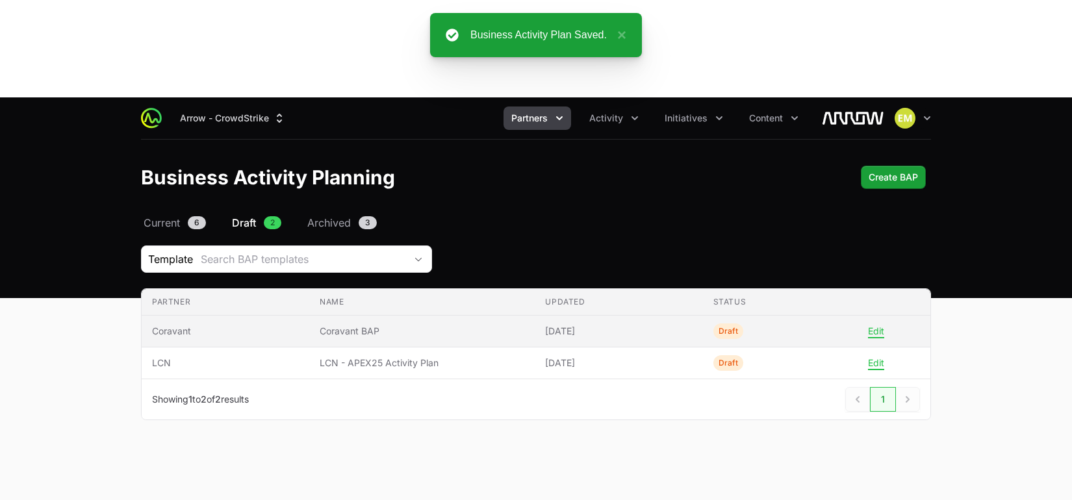
click at [379, 316] on td "Name Coravant BAP" at bounding box center [421, 332] width 225 height 32
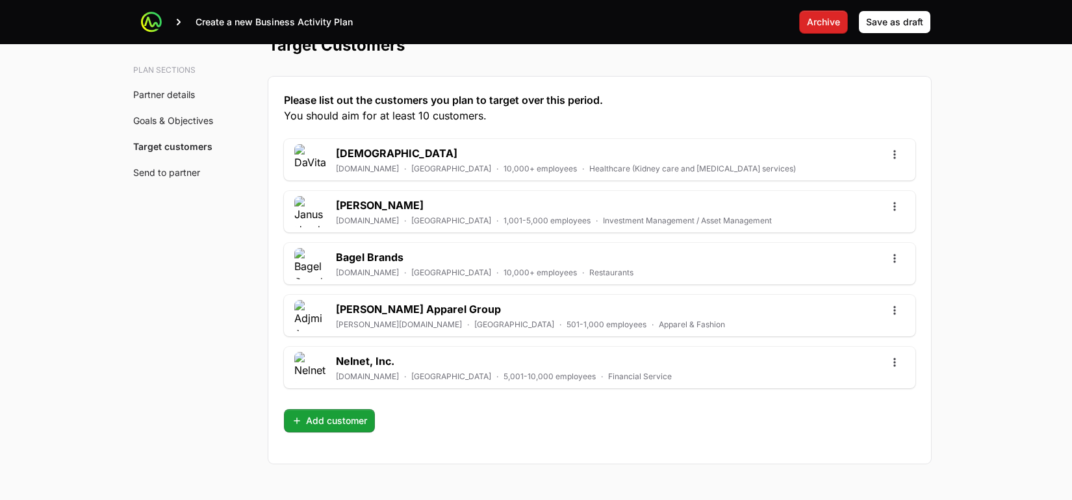
scroll to position [3740, 0]
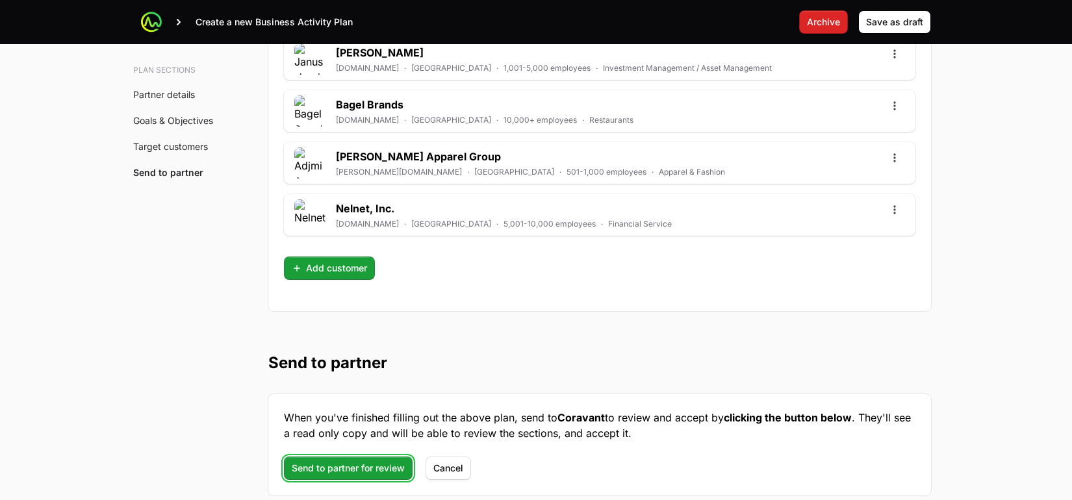
click at [347, 461] on span "Send to partner for review" at bounding box center [348, 469] width 113 height 16
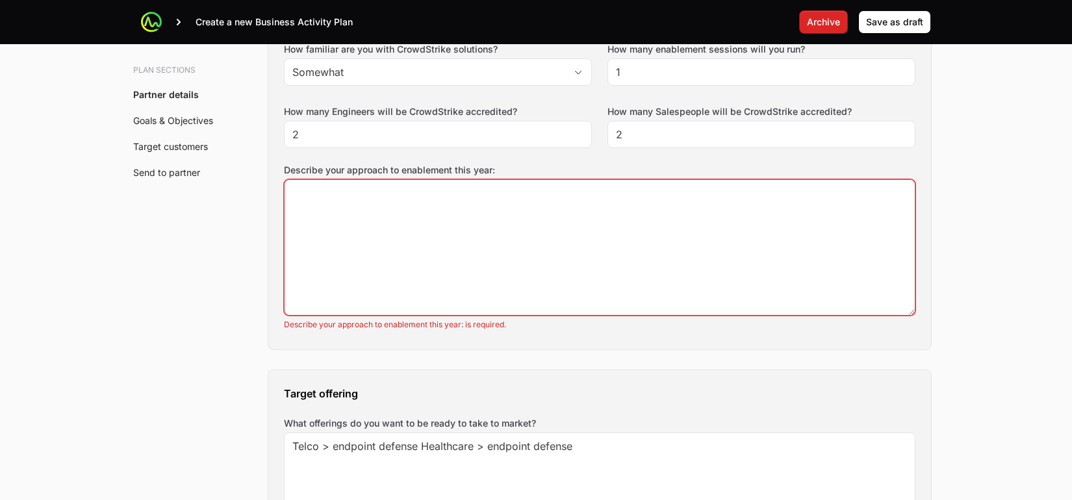
scroll to position [1030, 0]
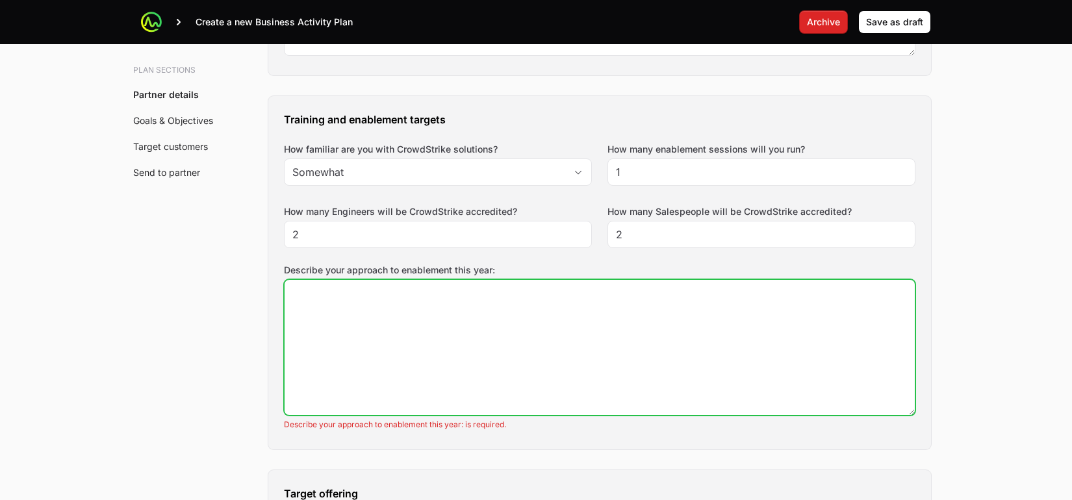
click at [351, 280] on textarea "Describe your approach to enablement this year:" at bounding box center [599, 347] width 630 height 135
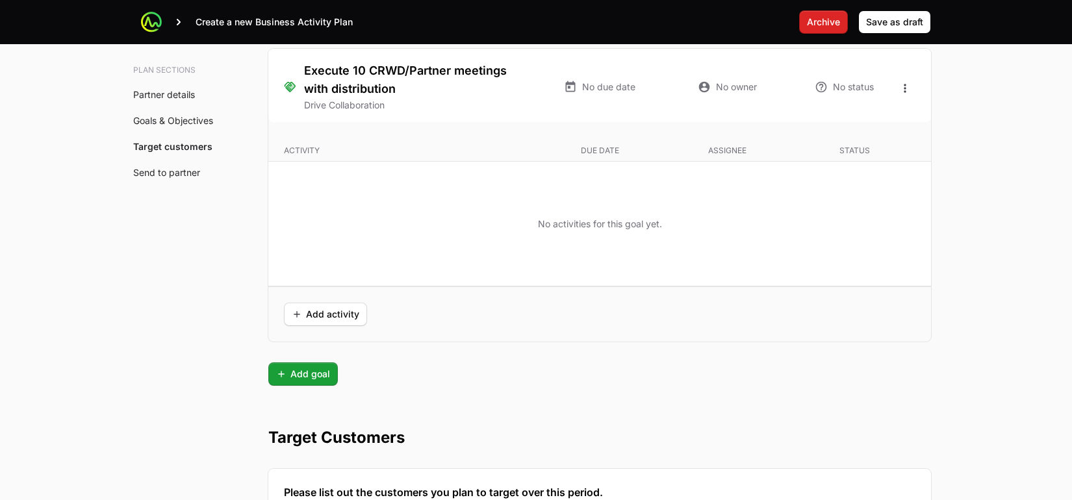
scroll to position [3200, 0]
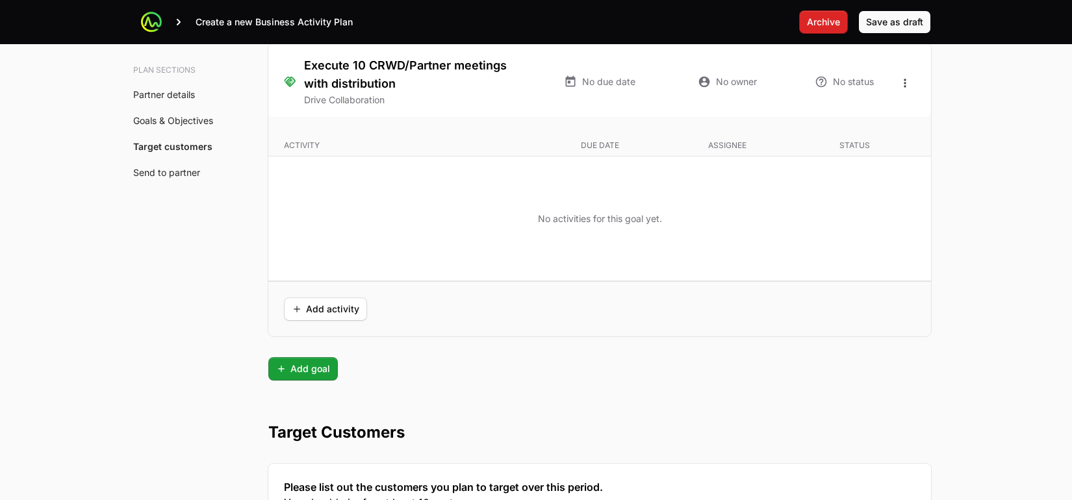
type textarea "We will look to enhance our technical capabilities - execute champions program …"
click at [896, 23] on span "Save as draft" at bounding box center [894, 22] width 57 height 16
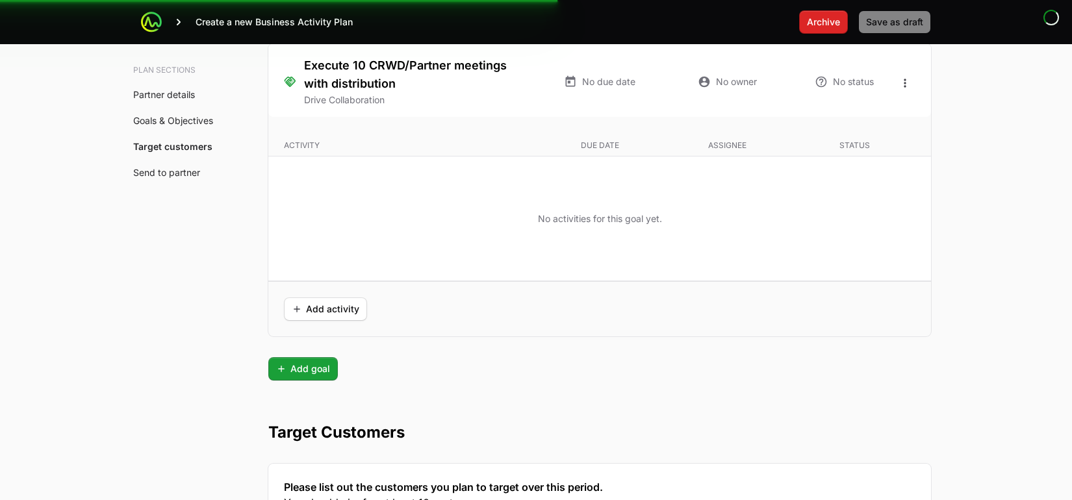
scroll to position [16, 0]
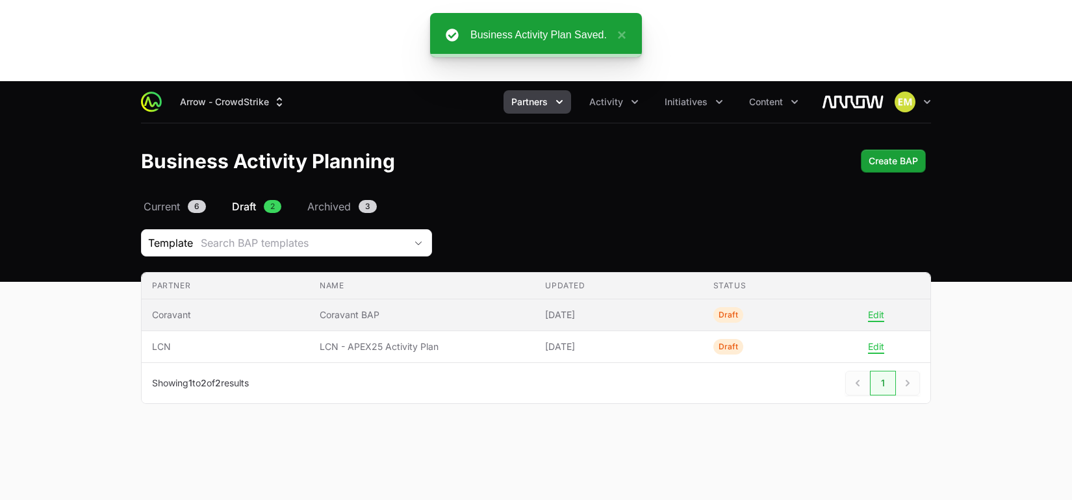
click at [324, 309] on span "Coravant BAP" at bounding box center [422, 315] width 205 height 13
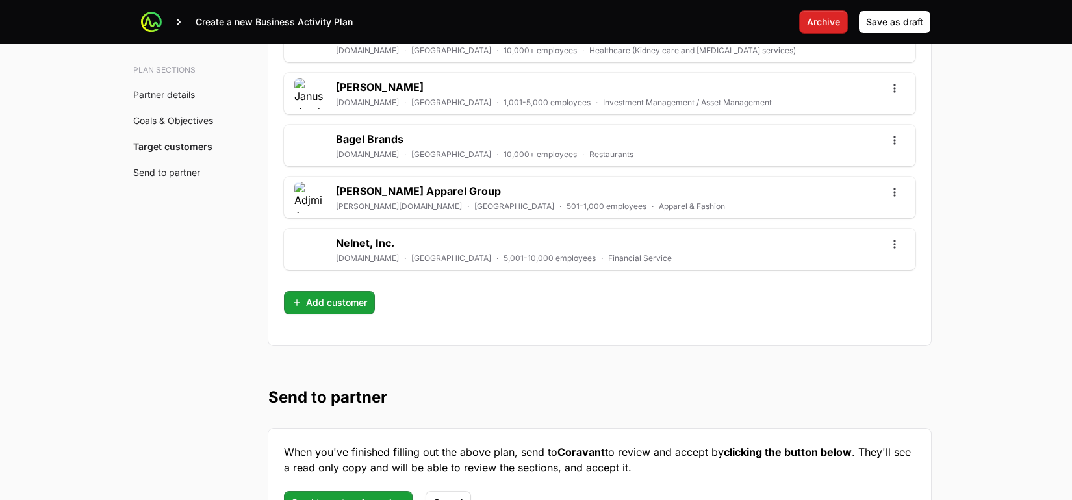
scroll to position [3703, 0]
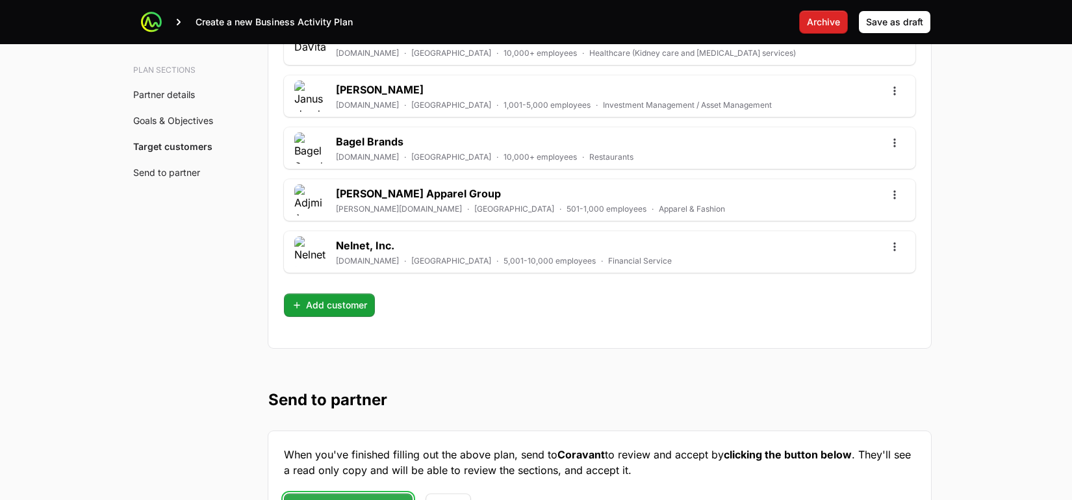
click at [351, 498] on span "Send to partner for review" at bounding box center [348, 506] width 113 height 16
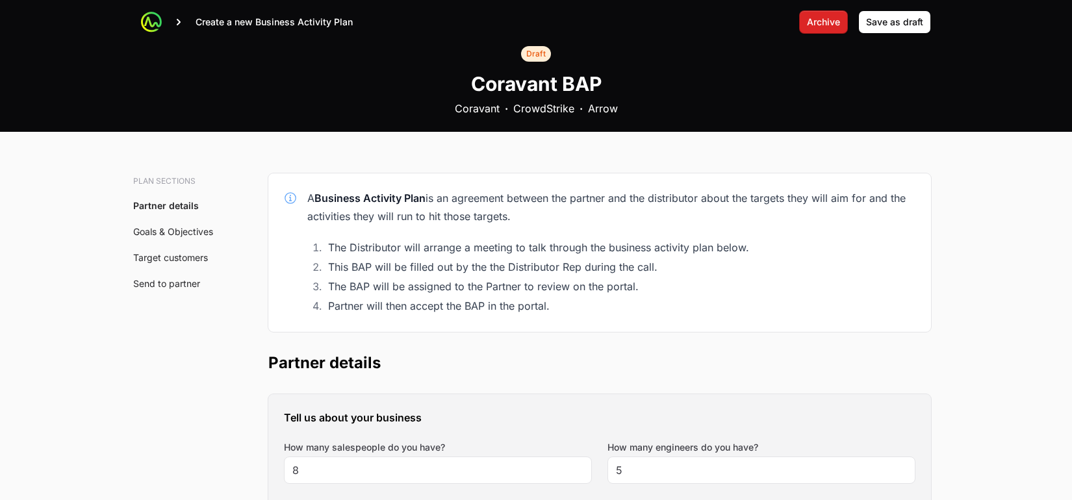
scroll to position [0, 0]
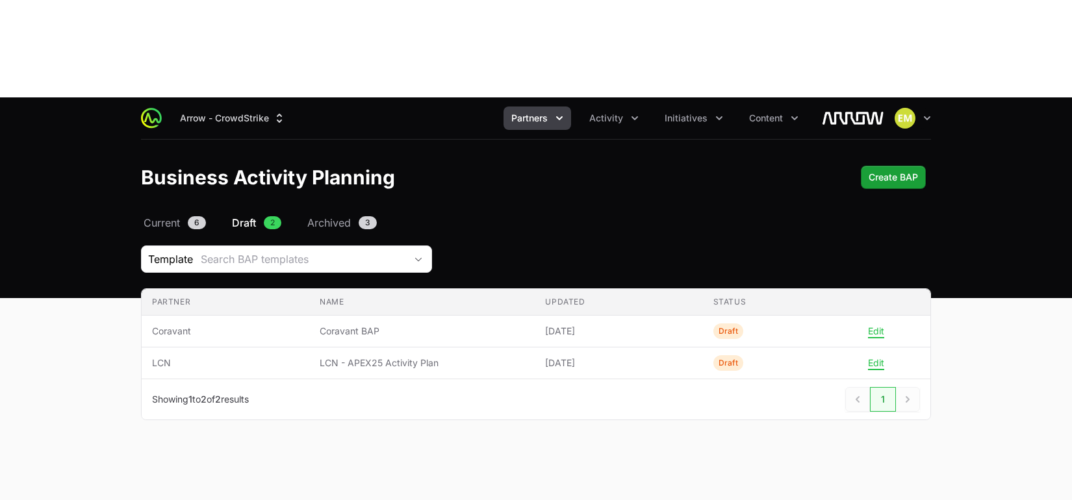
scroll to position [16, 0]
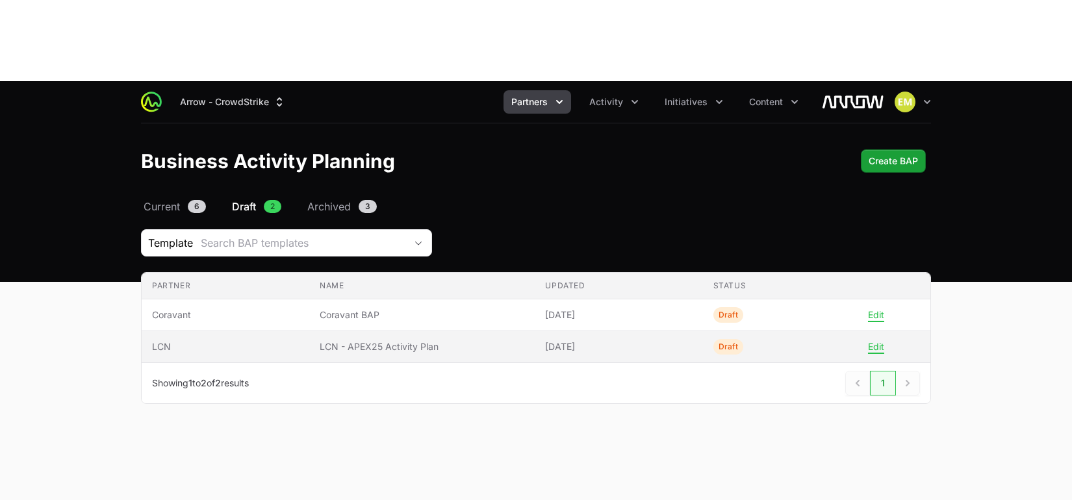
click at [379, 340] on span "LCN - APEX25 Activity Plan" at bounding box center [422, 346] width 205 height 13
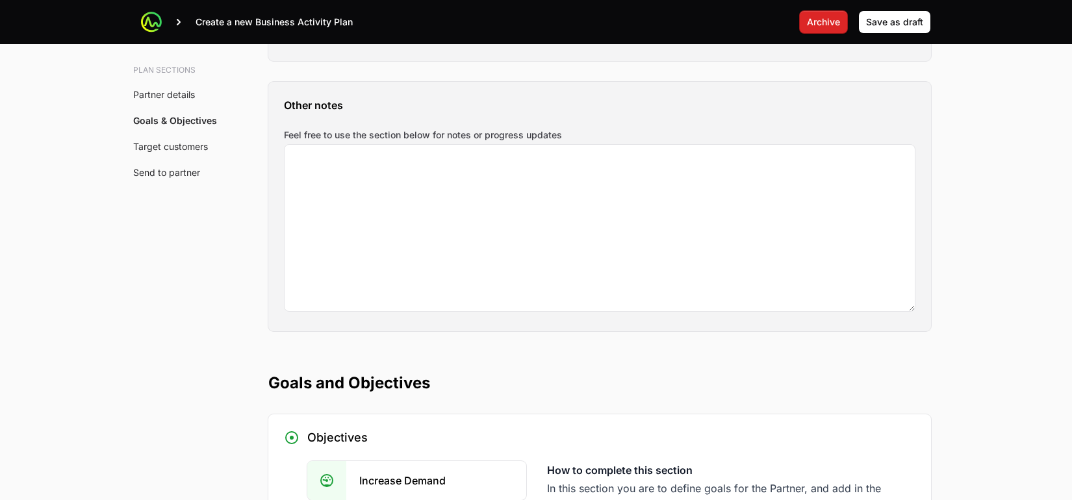
scroll to position [1830, 0]
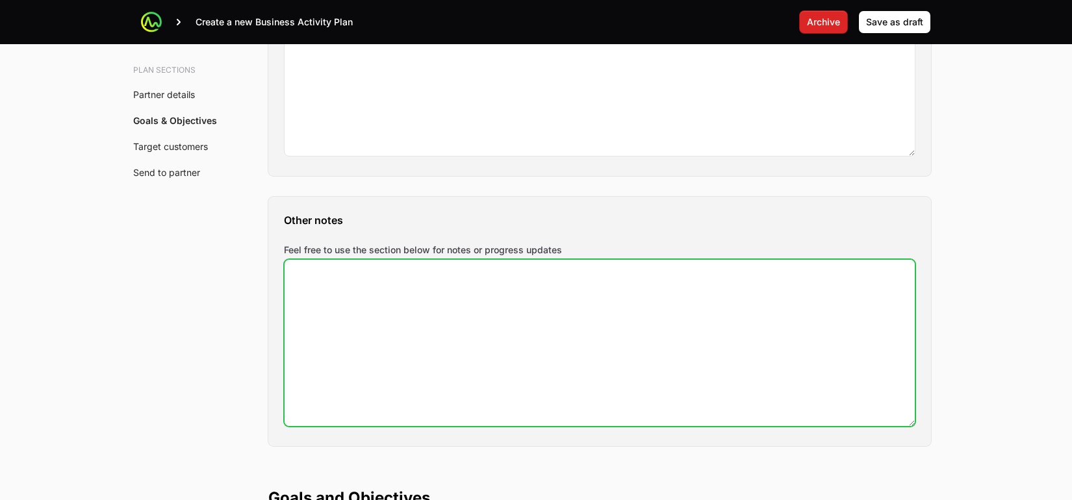
click at [548, 266] on textarea "Feel free to use the section below for notes or progress updates" at bounding box center [599, 343] width 630 height 166
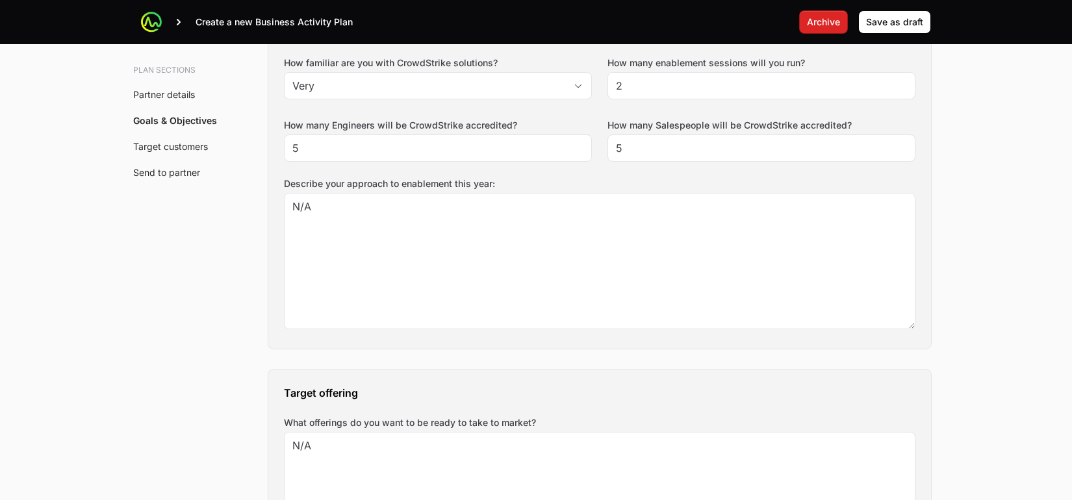
scroll to position [1033, 0]
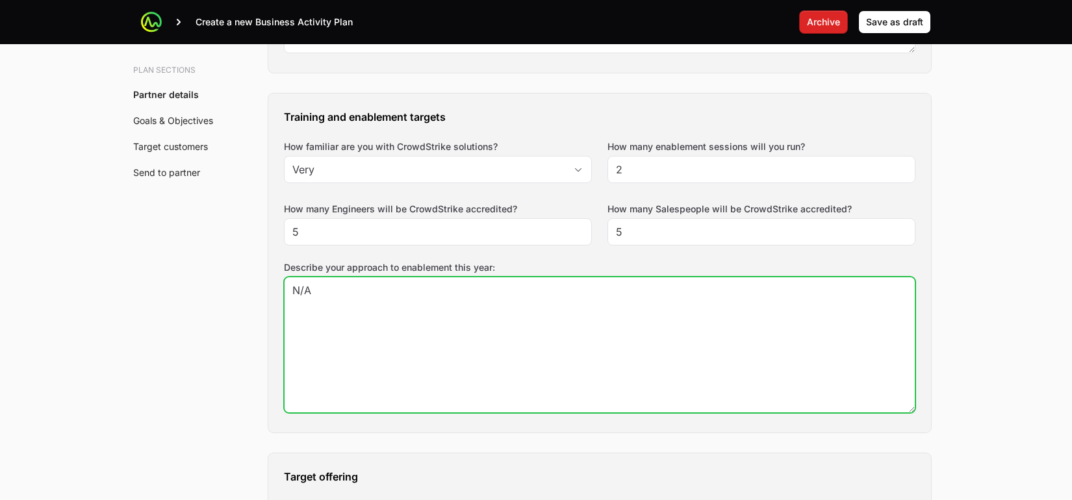
drag, startPoint x: 490, startPoint y: 253, endPoint x: 500, endPoint y: 253, distance: 9.7
click at [491, 277] on textarea "N/A" at bounding box center [599, 344] width 630 height 135
drag, startPoint x: 368, startPoint y: 201, endPoint x: 290, endPoint y: 197, distance: 78.0
click at [290, 277] on textarea "N/A" at bounding box center [599, 344] width 630 height 135
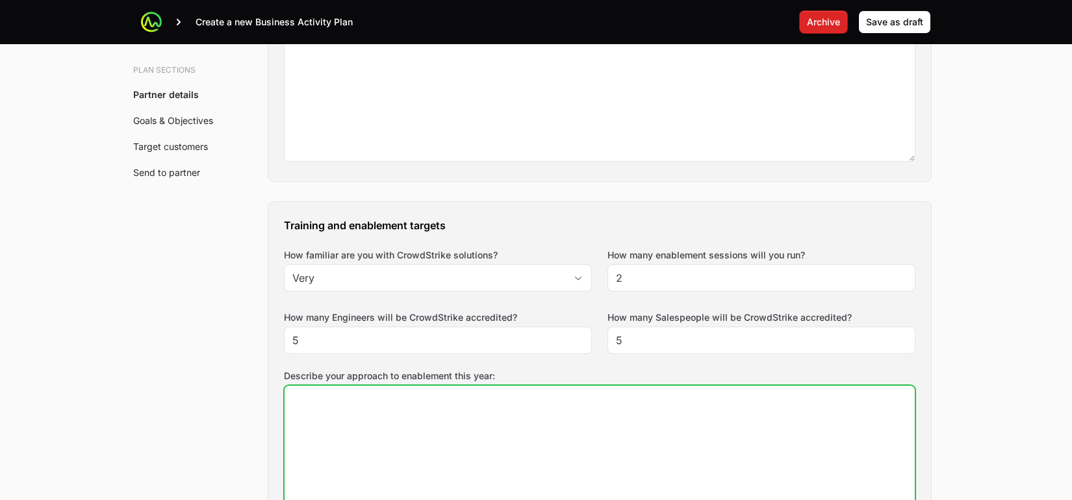
scroll to position [640, 0]
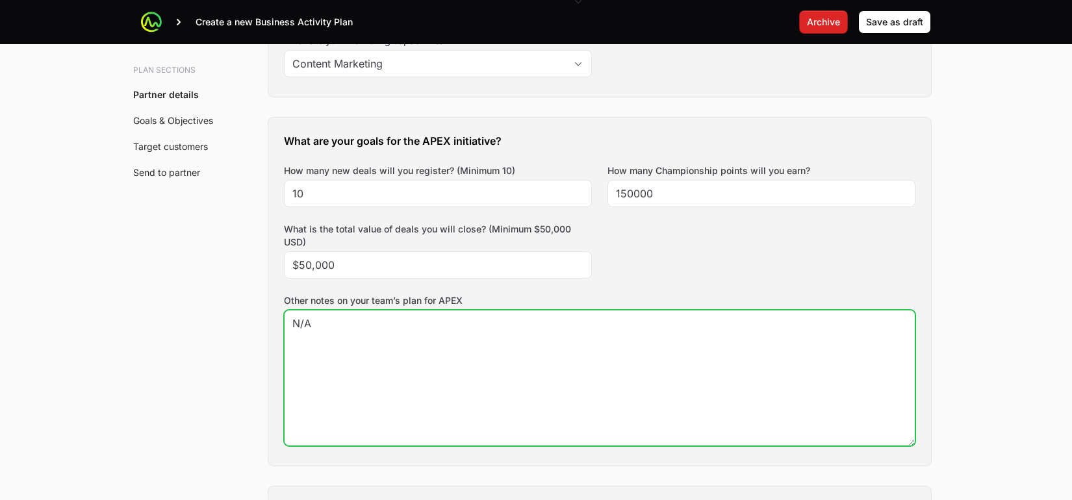
click at [316, 310] on textarea "N/A" at bounding box center [599, 377] width 630 height 135
click at [315, 310] on textarea "N/A" at bounding box center [599, 377] width 630 height 135
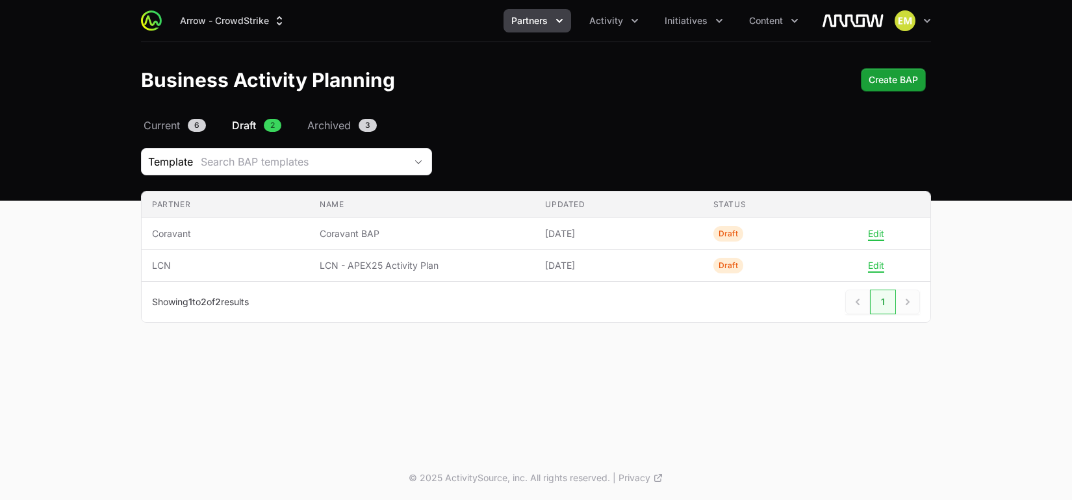
scroll to position [16, 0]
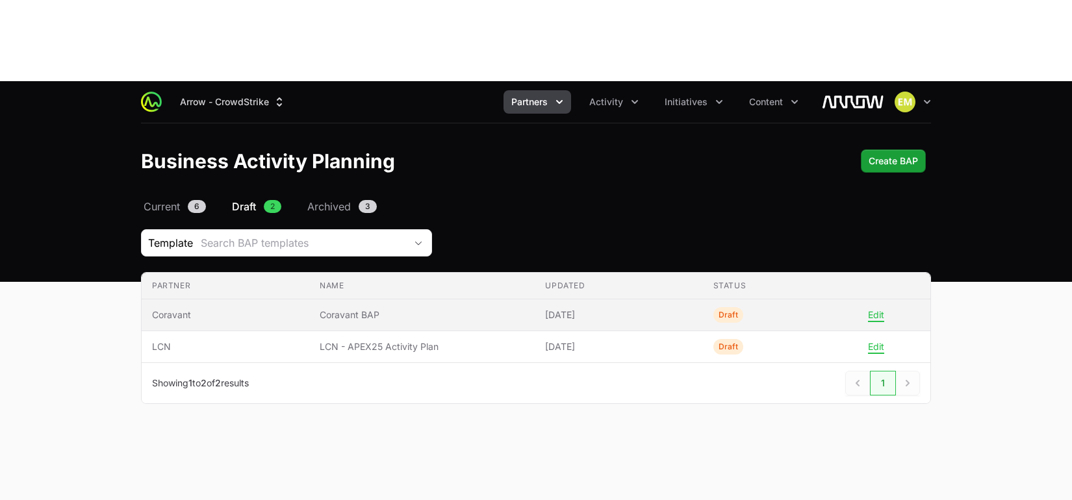
click at [312, 299] on td "Name Coravant BAP" at bounding box center [421, 315] width 225 height 32
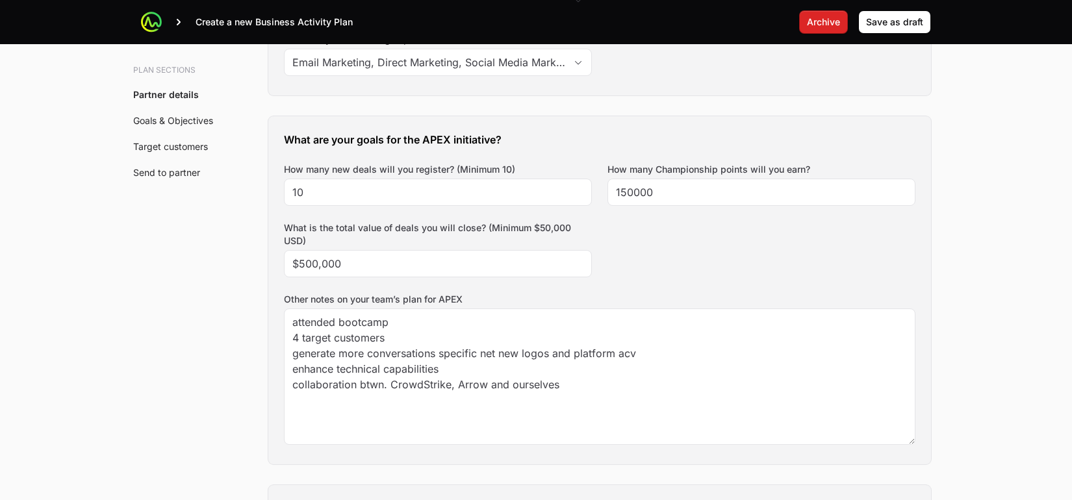
scroll to position [642, 0]
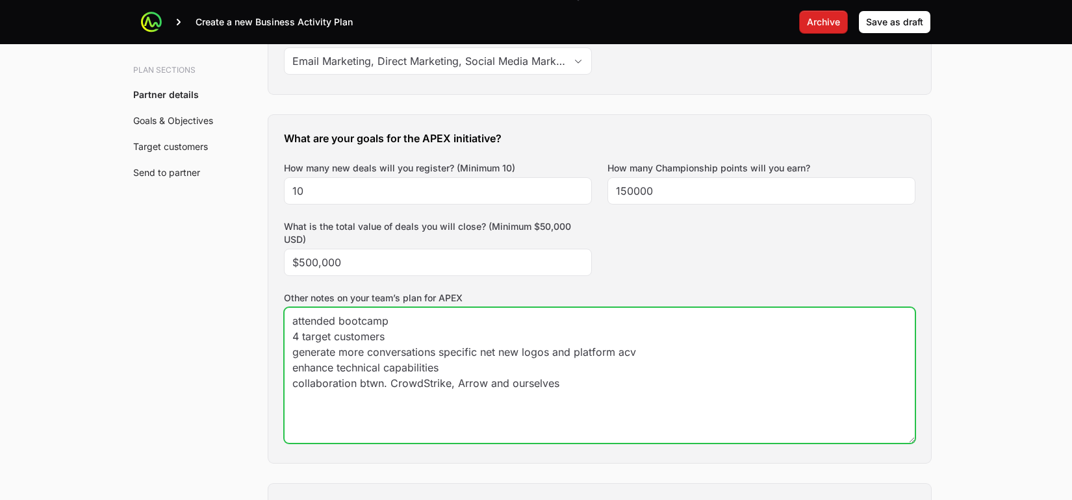
drag, startPoint x: 562, startPoint y: 291, endPoint x: 286, endPoint y: 254, distance: 278.5
click at [286, 308] on textarea "attended bootcamp 4 target customers generate more conversations specific net n…" at bounding box center [599, 375] width 630 height 135
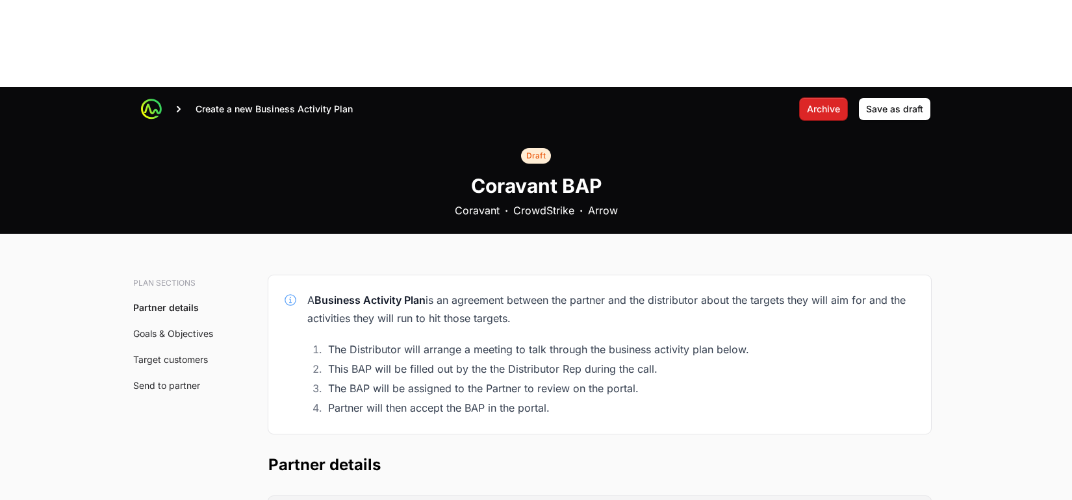
scroll to position [0, 0]
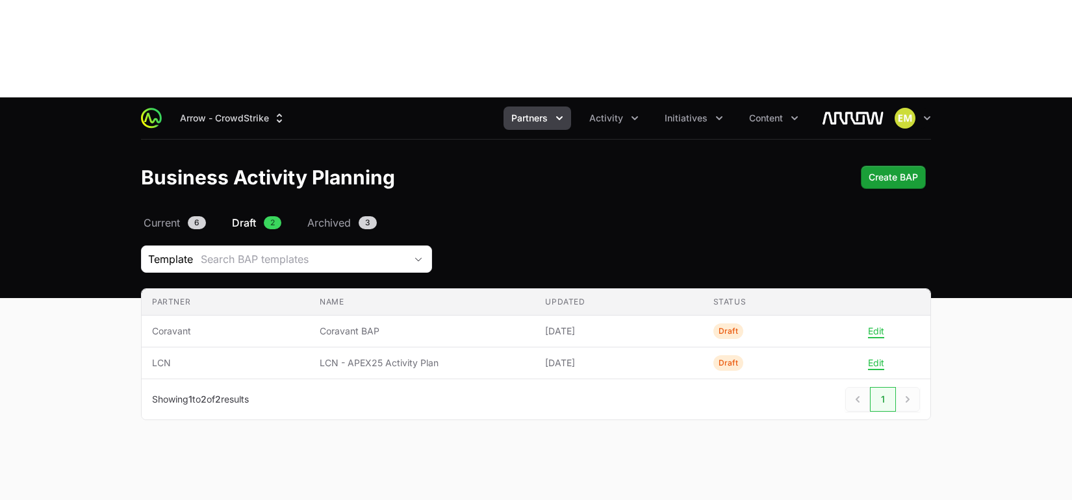
scroll to position [16, 0]
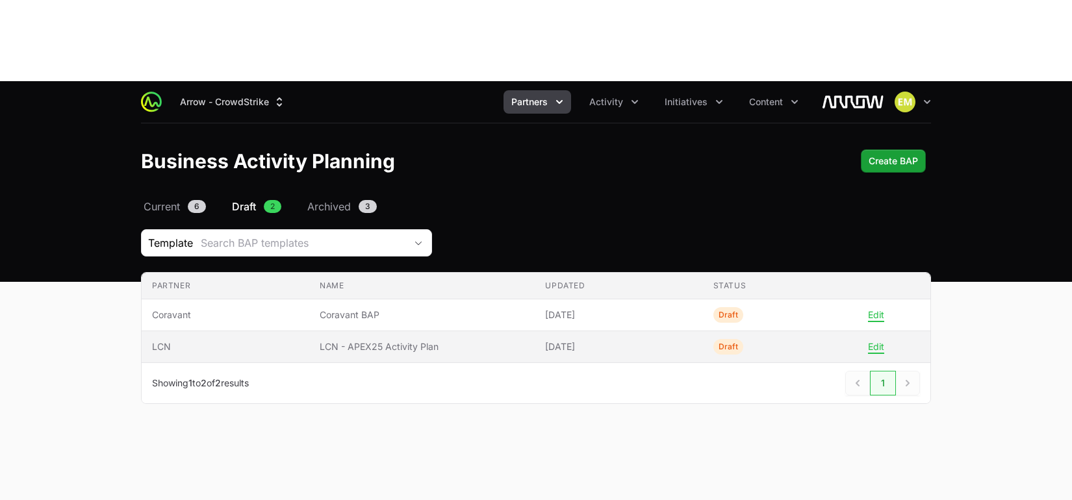
click at [216, 331] on td "Partner LCN" at bounding box center [226, 347] width 168 height 32
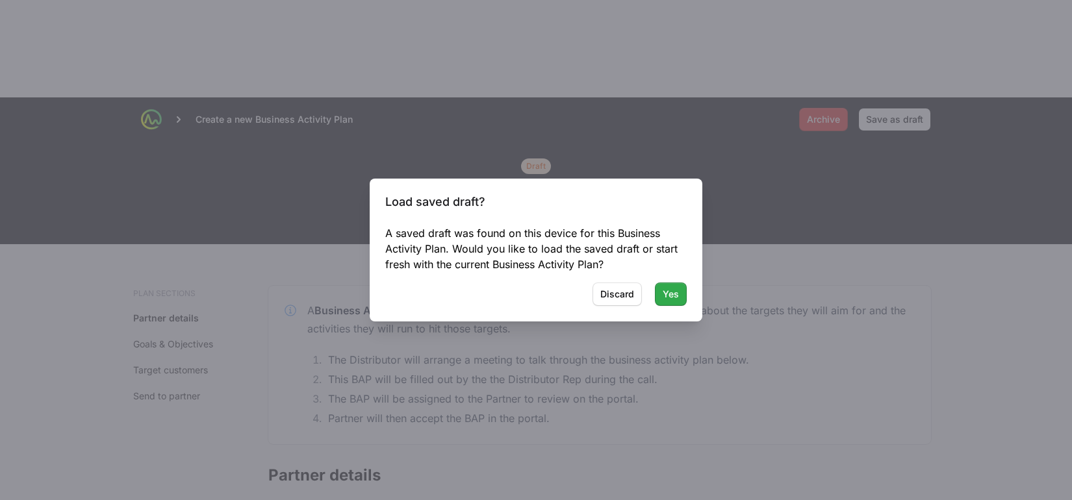
click at [674, 303] on button "Yes" at bounding box center [671, 294] width 32 height 23
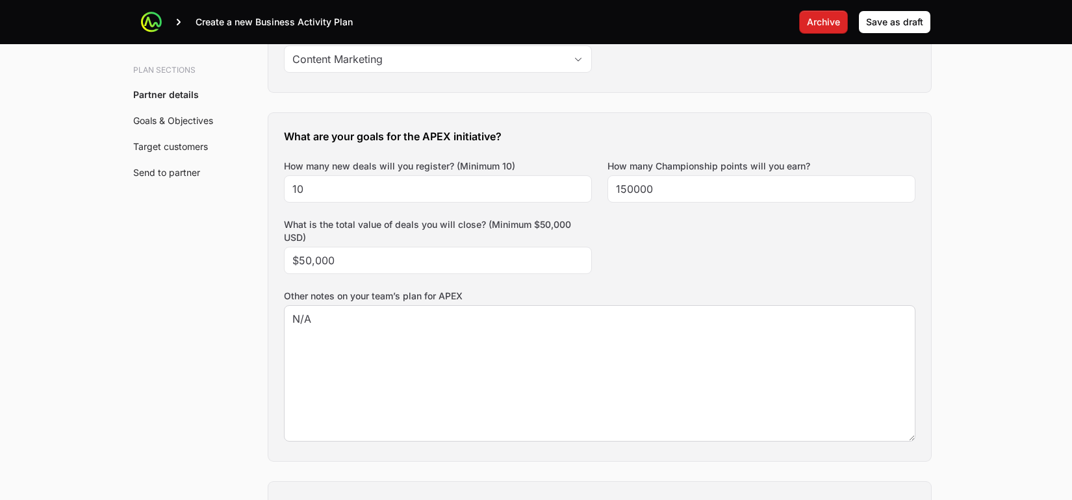
scroll to position [645, 0]
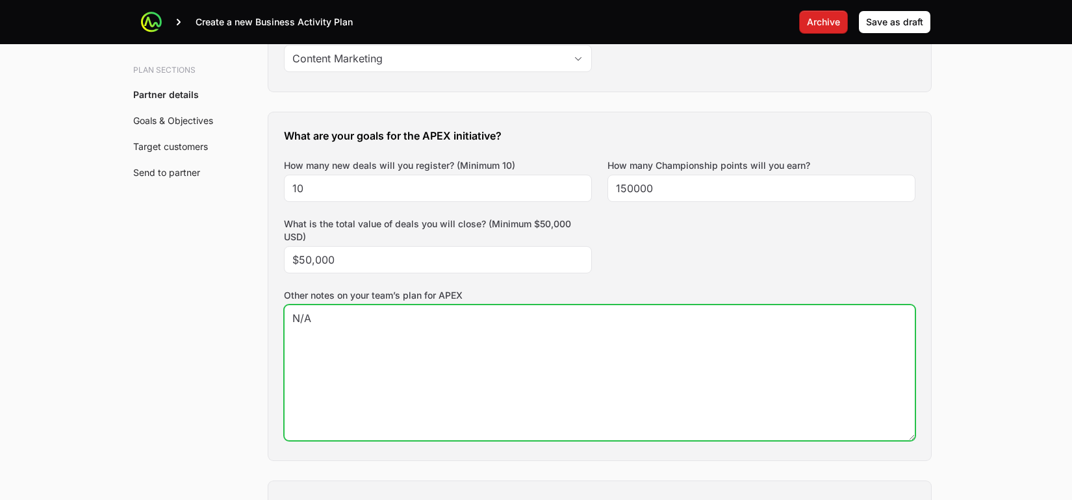
click at [558, 305] on textarea "N/A" at bounding box center [599, 372] width 630 height 135
paste textarea "generate more conversations specific net new logos and platform acv enhance tec…"
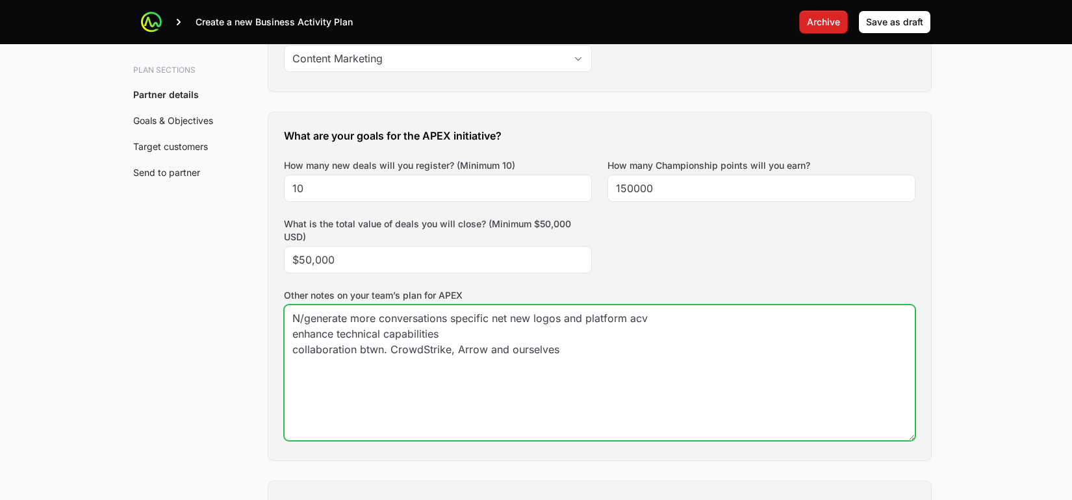
click at [558, 305] on textarea "N/A" at bounding box center [599, 372] width 630 height 135
click at [579, 305] on textarea "N/A" at bounding box center [599, 372] width 630 height 135
drag, startPoint x: 403, startPoint y: 228, endPoint x: 297, endPoint y: 216, distance: 106.5
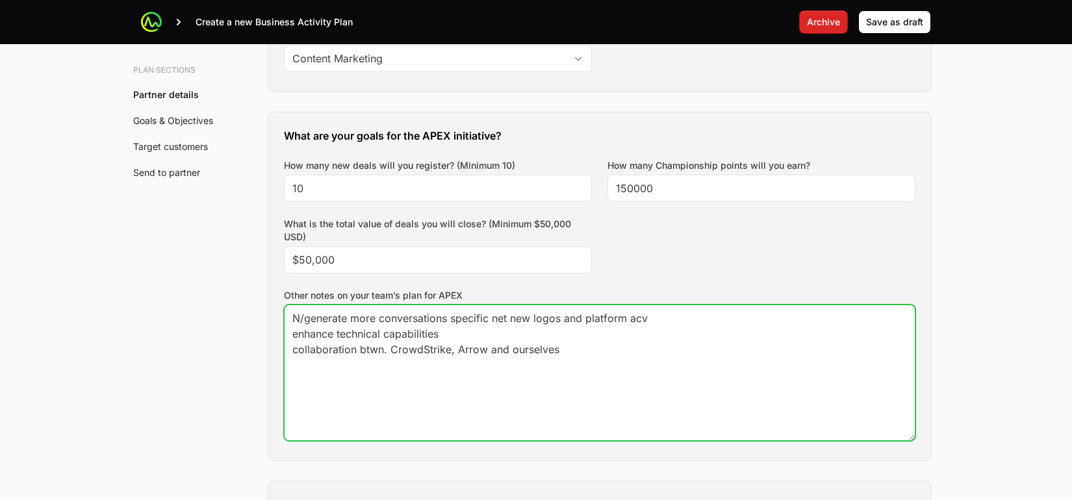
click at [281, 211] on div "What are your goals for the APEX initiative? How many new deals will you regist…" at bounding box center [599, 286] width 663 height 348
paste textarea
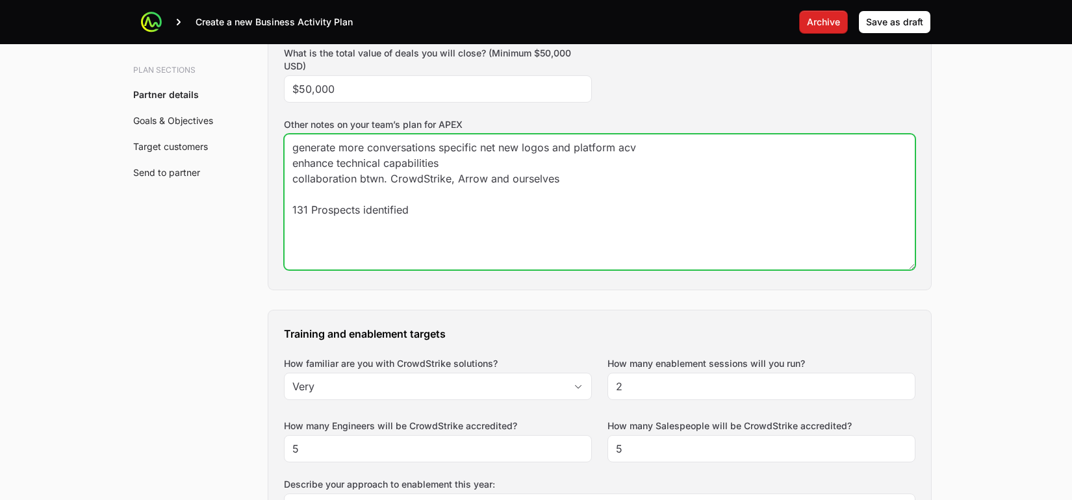
scroll to position [992, 0]
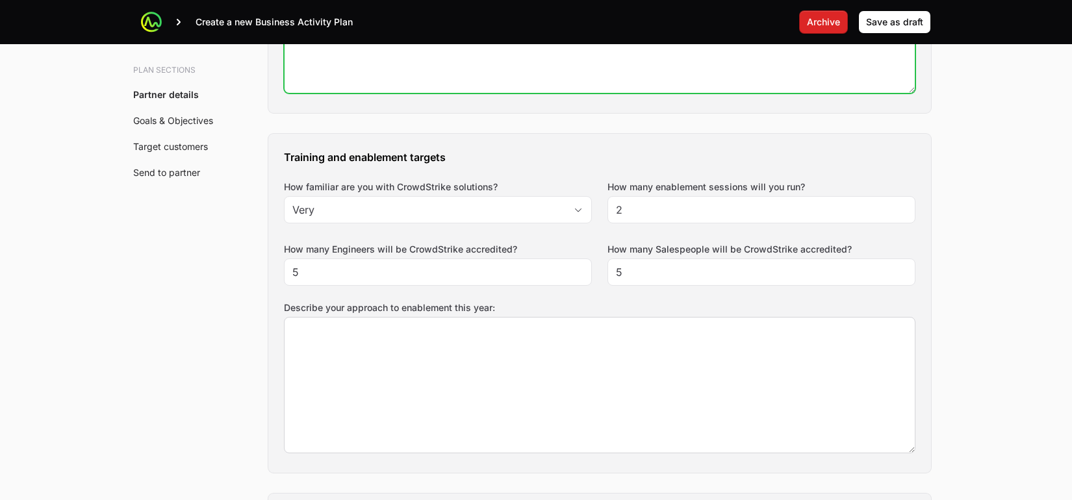
type textarea "generate more conversations specific net new logos and platform acv enhance tec…"
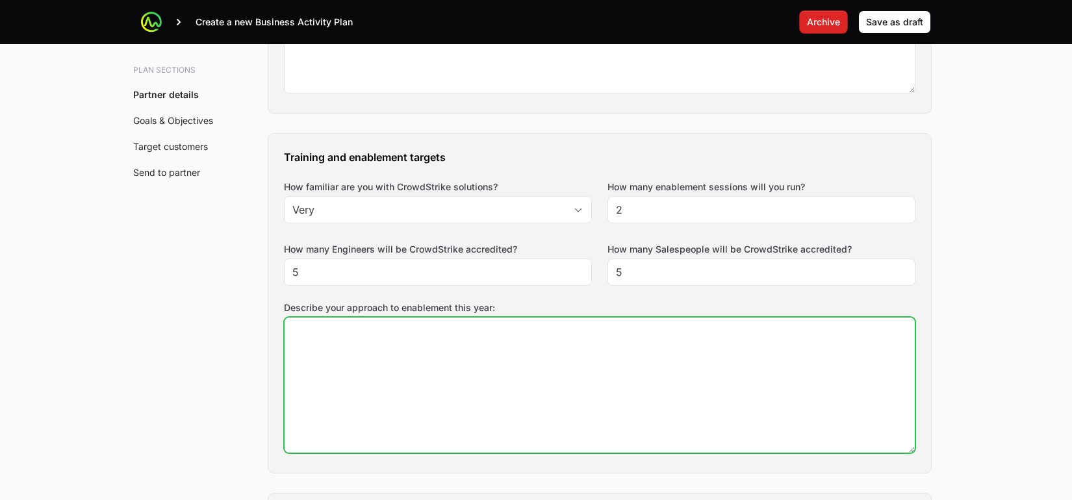
click at [551, 318] on textarea "Describe your approach to enablement this year:" at bounding box center [599, 385] width 630 height 135
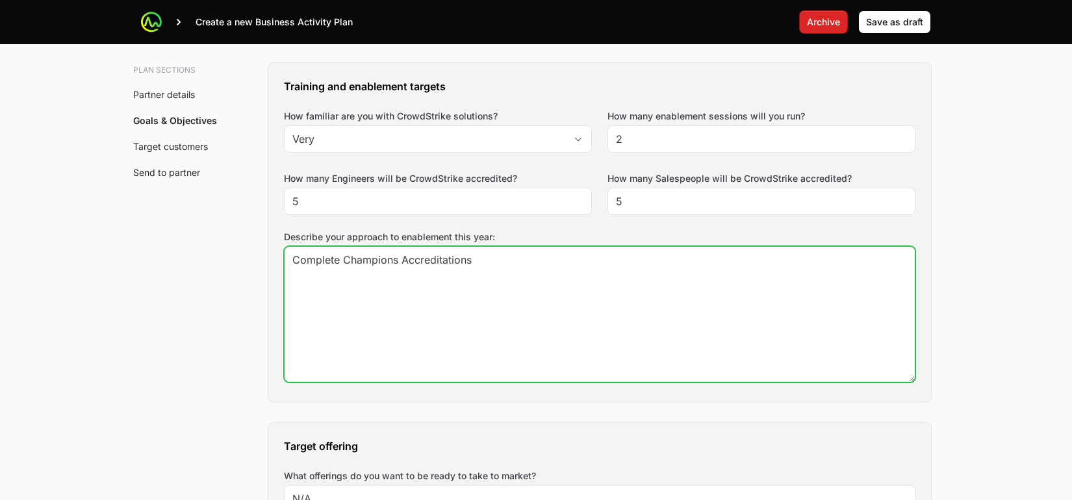
scroll to position [1178, 0]
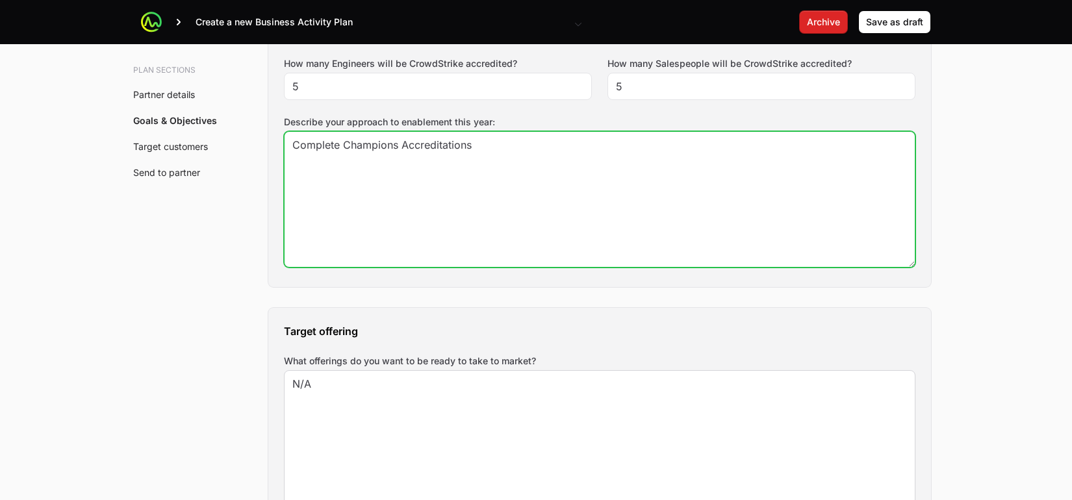
type textarea "Complete Champions Accreditations"
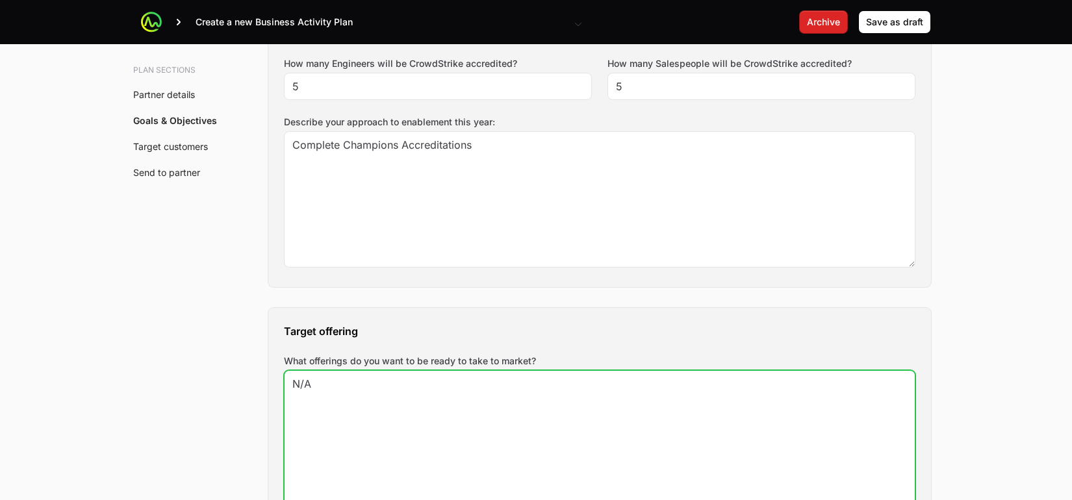
click at [416, 371] on textarea "N/A" at bounding box center [599, 438] width 630 height 135
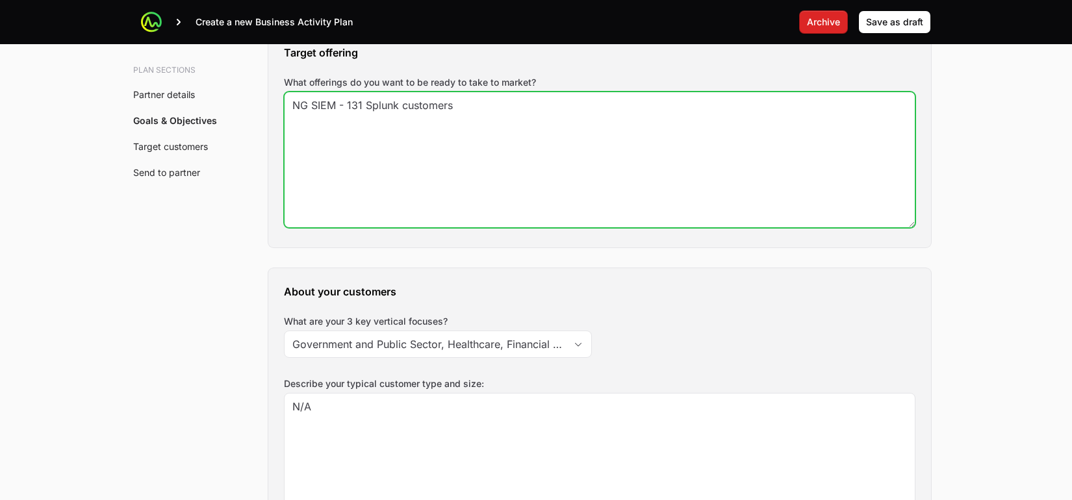
scroll to position [1584, 0]
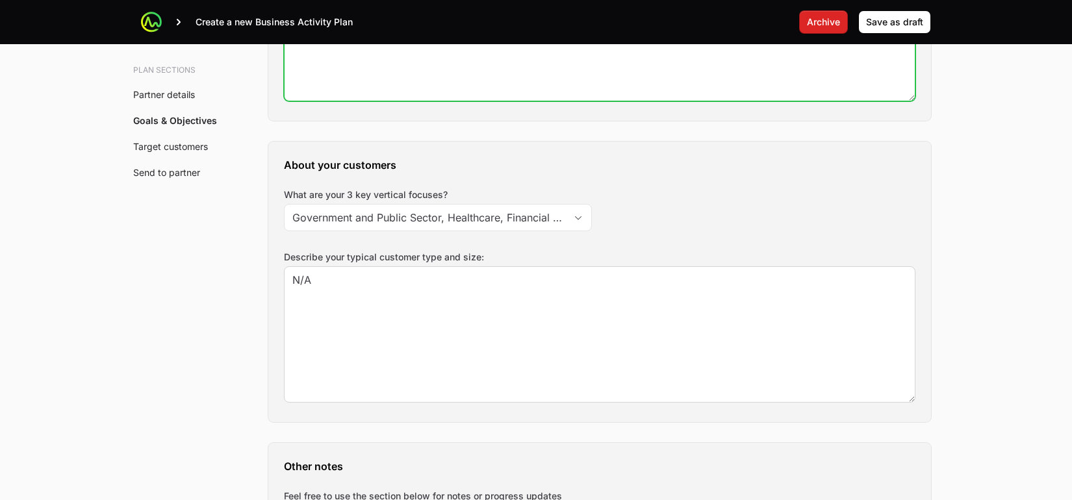
type textarea "NG SIEM - 131 Splunk customers"
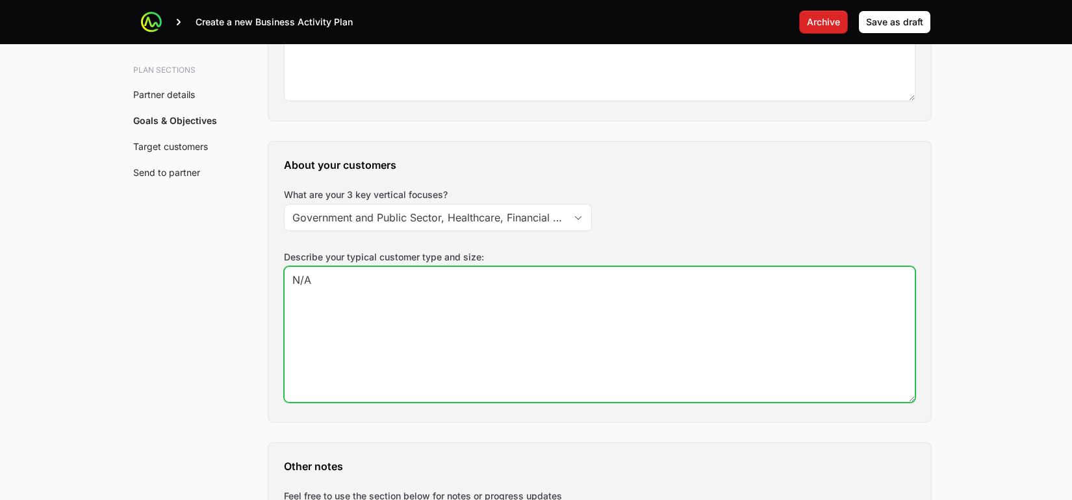
click at [340, 267] on textarea "N/A" at bounding box center [599, 334] width 630 height 135
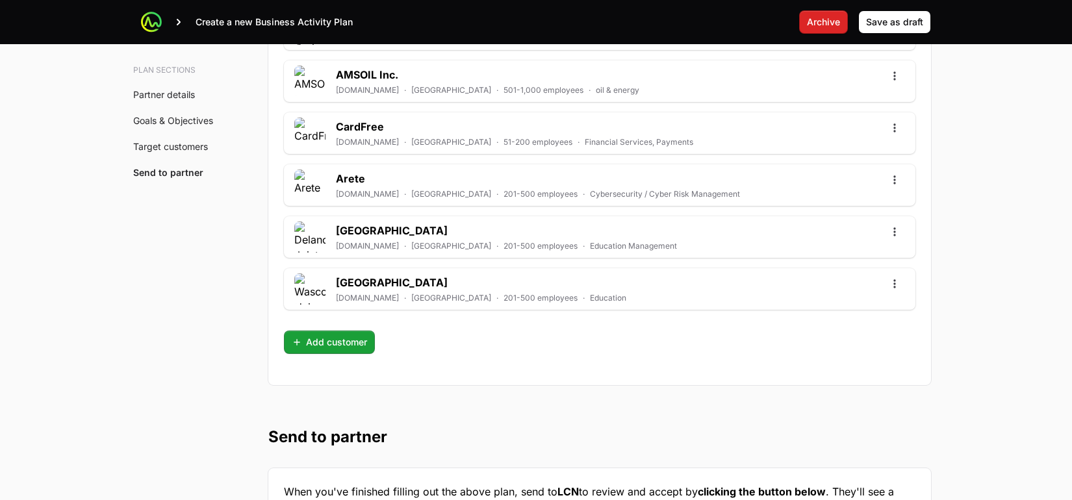
scroll to position [4104, 0]
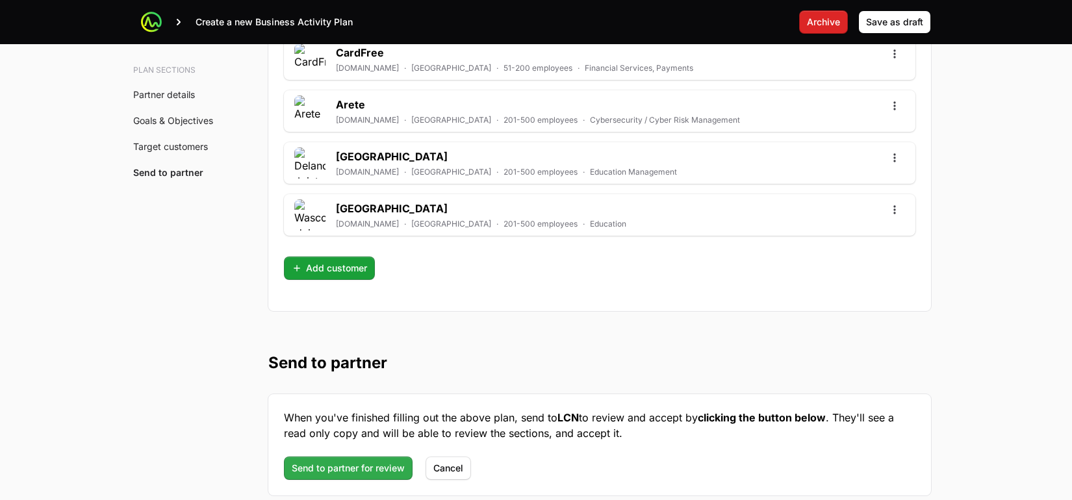
type textarea "Heacv Splunk"
click at [353, 461] on span "Send to partner for review" at bounding box center [348, 469] width 113 height 16
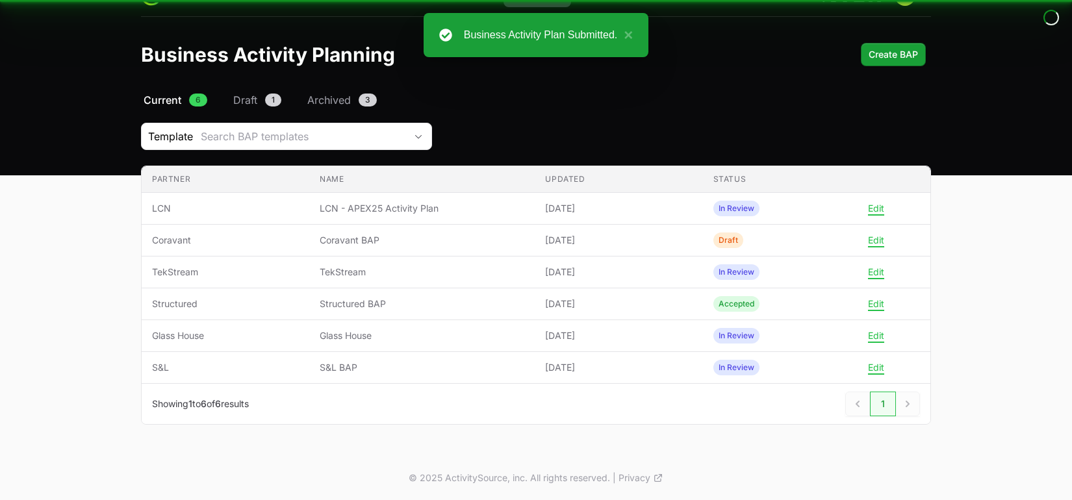
scroll to position [42, 0]
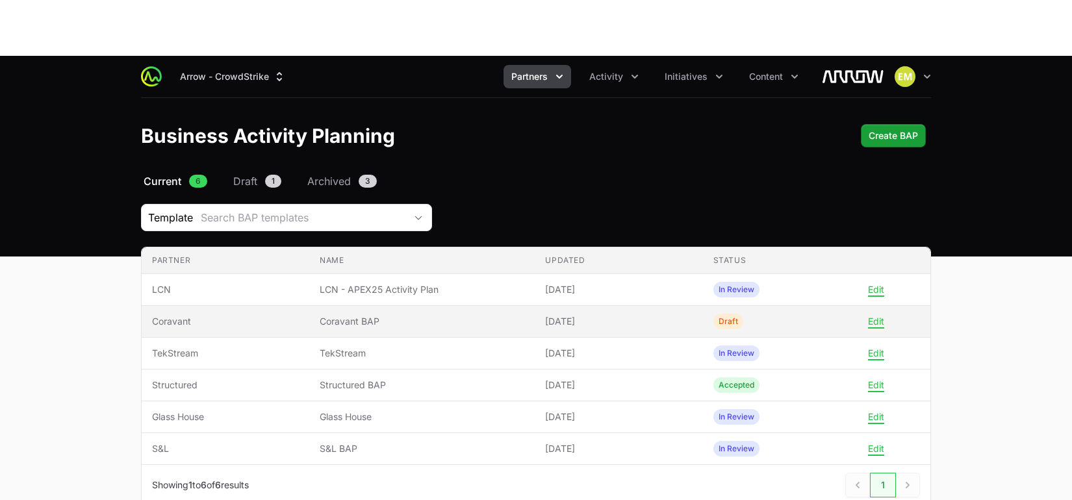
click at [435, 315] on span "Coravant BAP" at bounding box center [422, 321] width 205 height 13
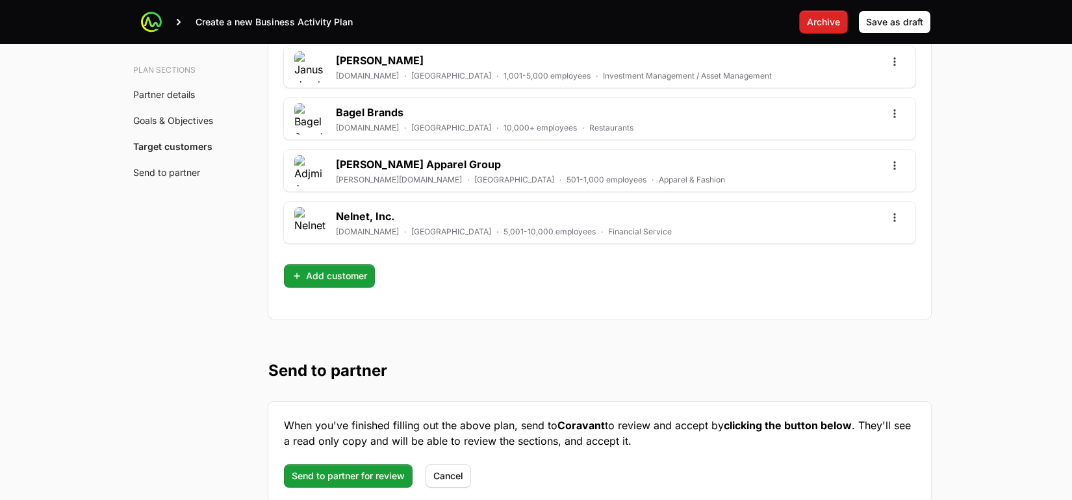
scroll to position [3728, 0]
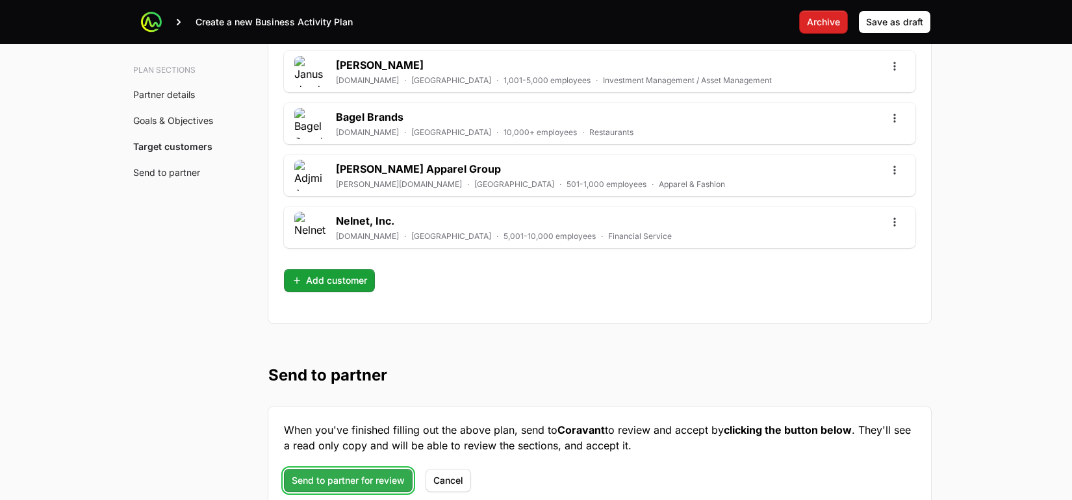
click at [352, 473] on span "Send to partner for review" at bounding box center [348, 481] width 113 height 16
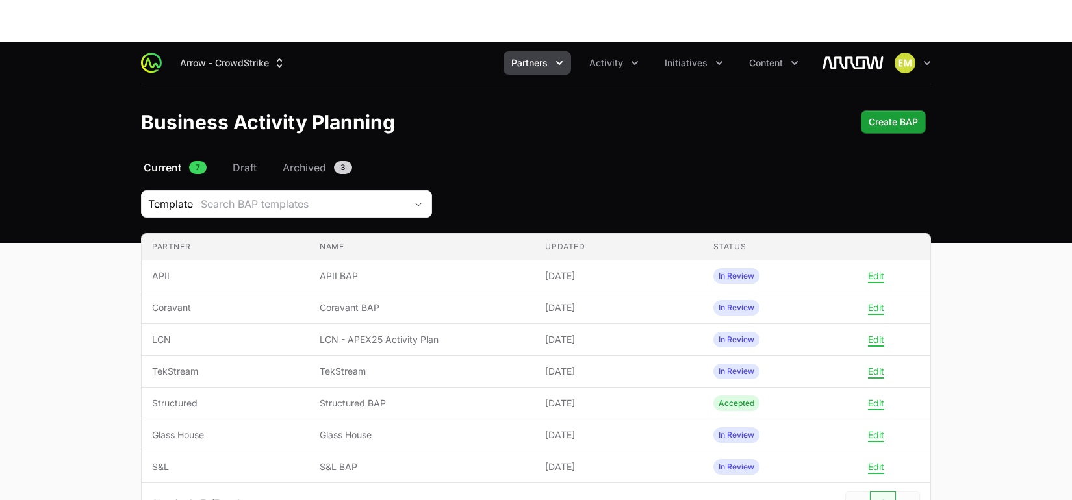
scroll to position [58, 0]
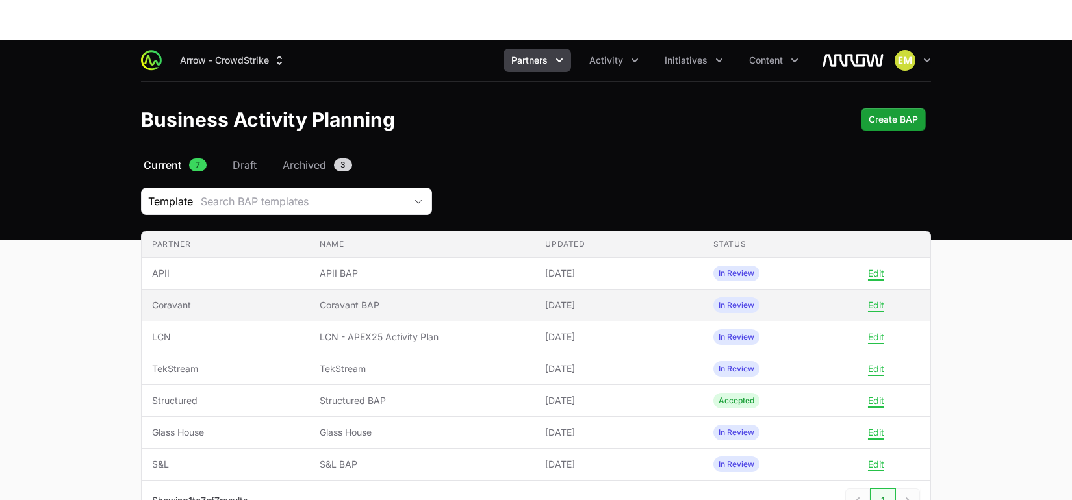
click at [369, 299] on span "Coravant BAP" at bounding box center [422, 305] width 205 height 13
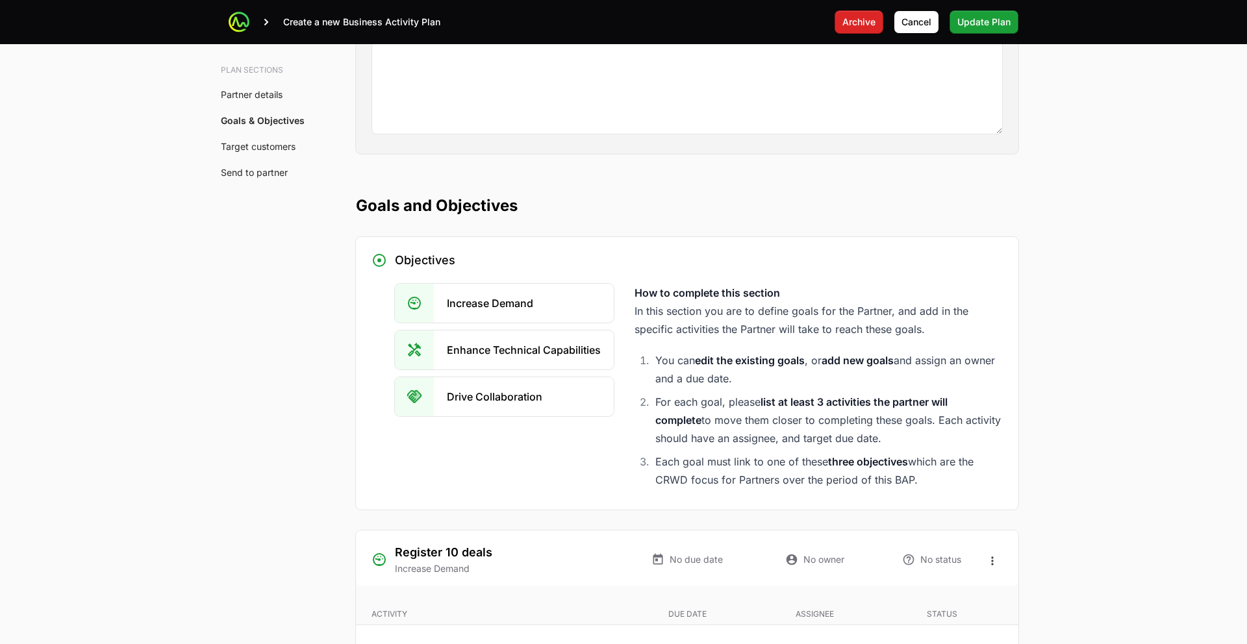
scroll to position [2254, 0]
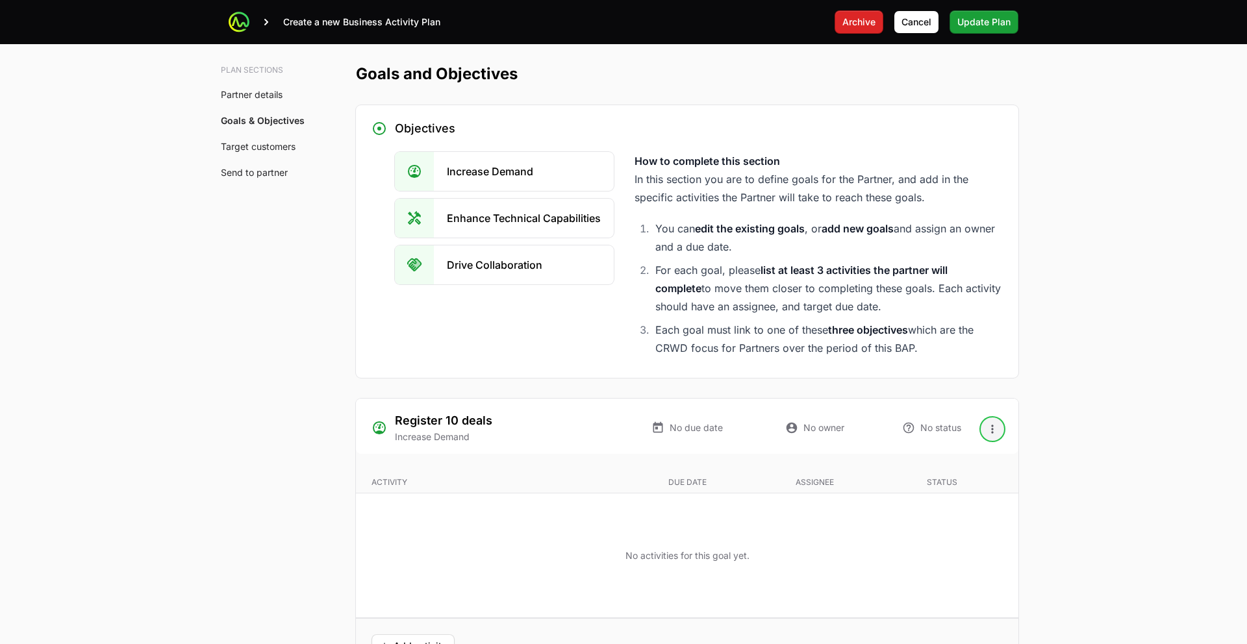
click at [992, 425] on icon "Open options" at bounding box center [992, 429] width 2 height 8
click at [945, 359] on icon at bounding box center [941, 360] width 13 height 13
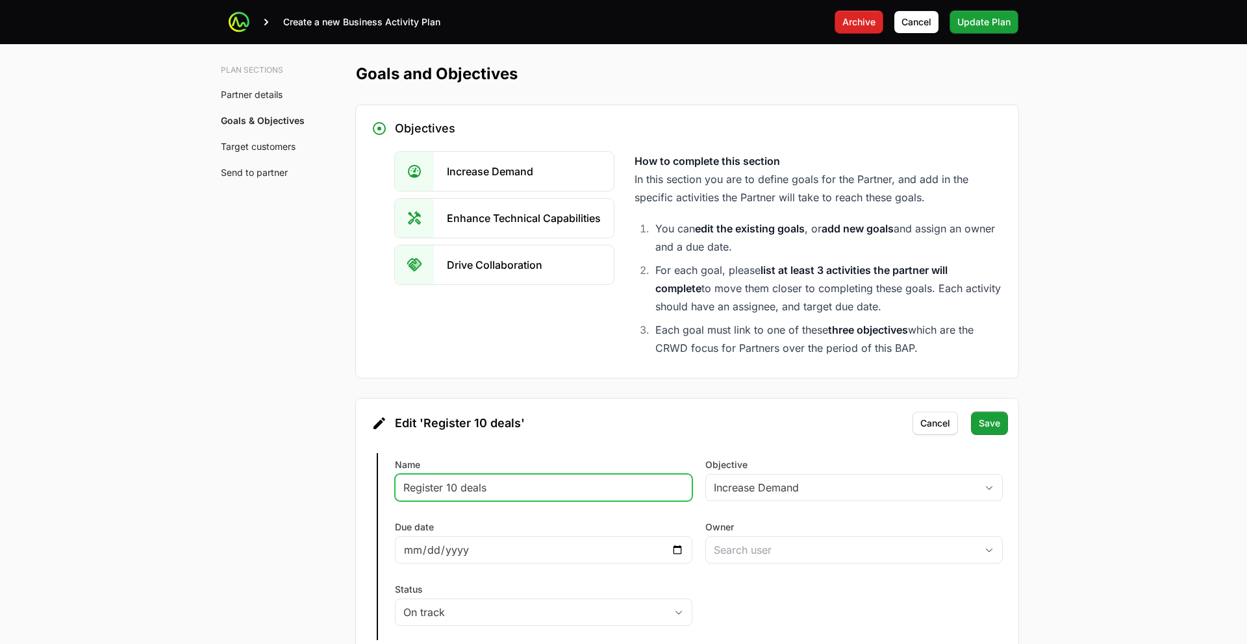
click at [522, 480] on input "Register 10 deals" at bounding box center [543, 488] width 281 height 16
drag, startPoint x: 502, startPoint y: 389, endPoint x: 373, endPoint y: 372, distance: 130.4
click at [381, 443] on div "Edit Register 10 deals Name Register 10 deals Objective Increase Demand Due dat…" at bounding box center [687, 547] width 663 height 208
type input "t"
type input "Register 5 Deals"
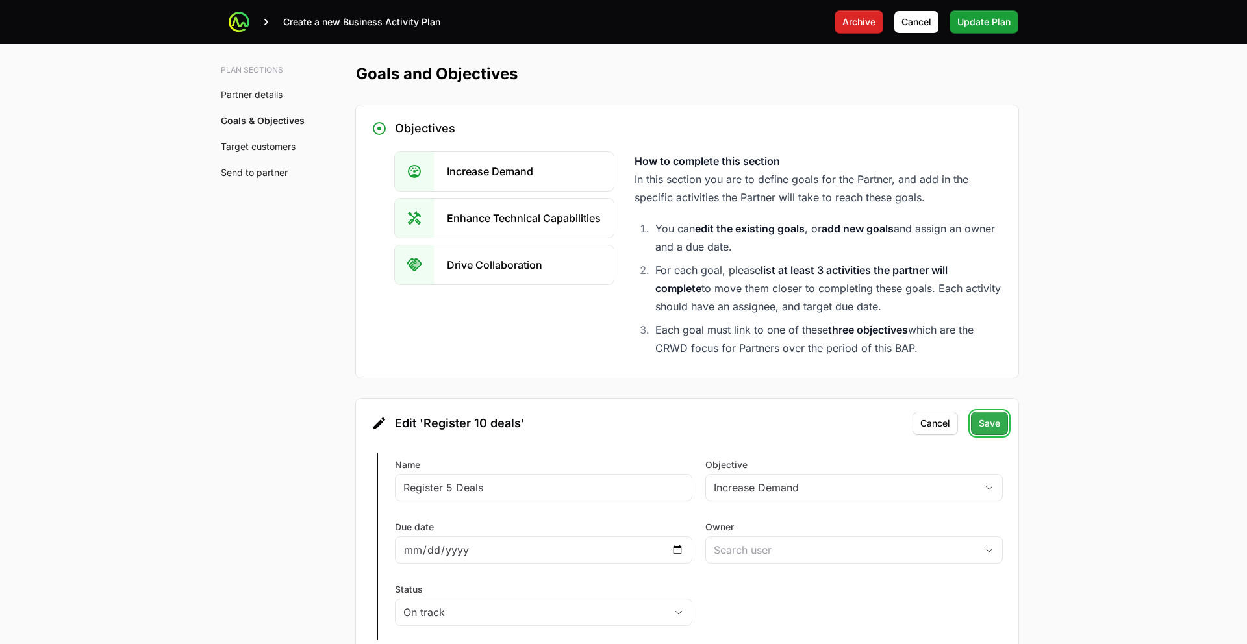
click at [981, 416] on span "Save" at bounding box center [989, 424] width 21 height 16
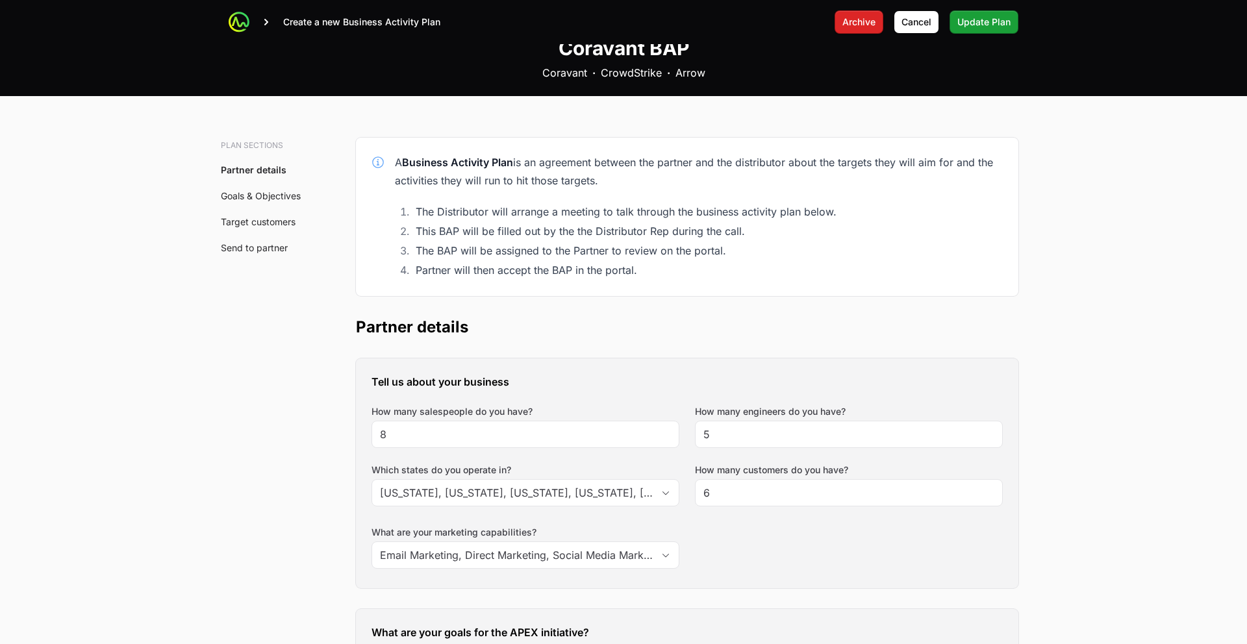
scroll to position [0, 0]
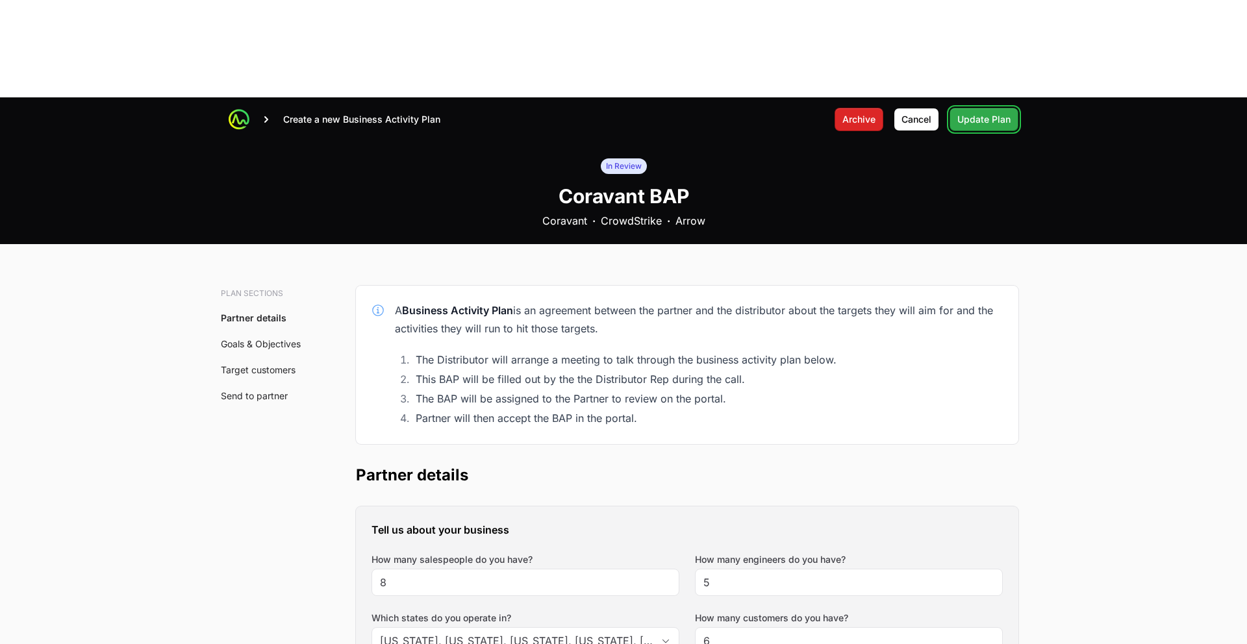
drag, startPoint x: 982, startPoint y: 22, endPoint x: 995, endPoint y: 21, distance: 13.0
click at [982, 112] on span "Update Plan" at bounding box center [983, 120] width 53 height 16
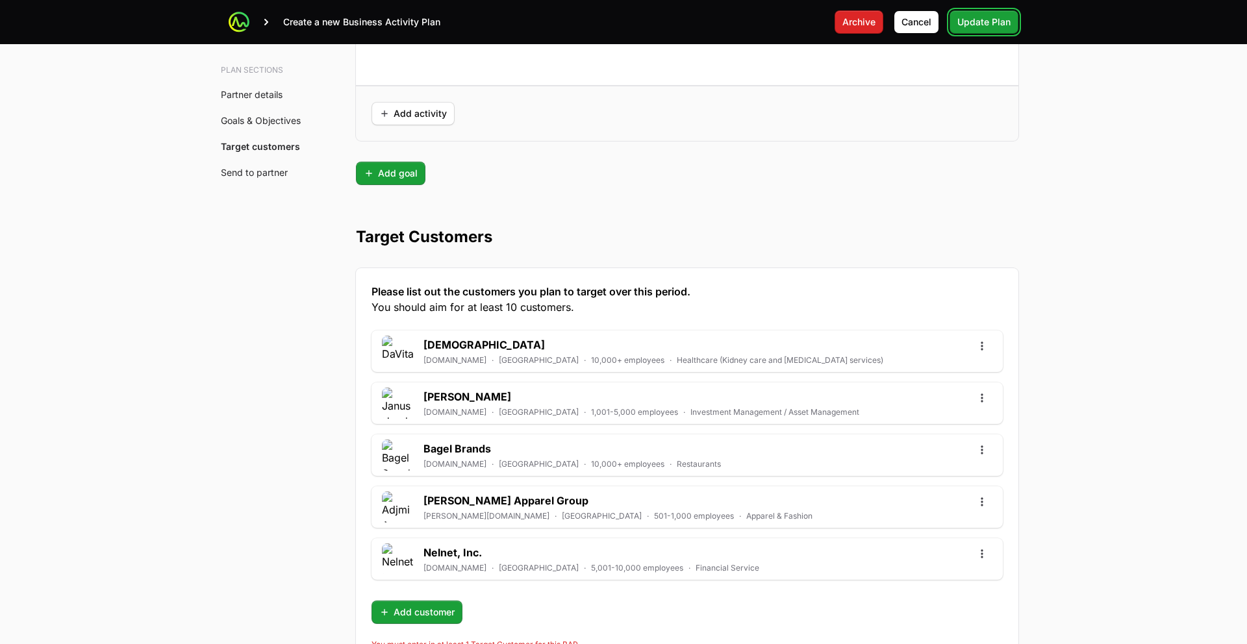
scroll to position [3585, 0]
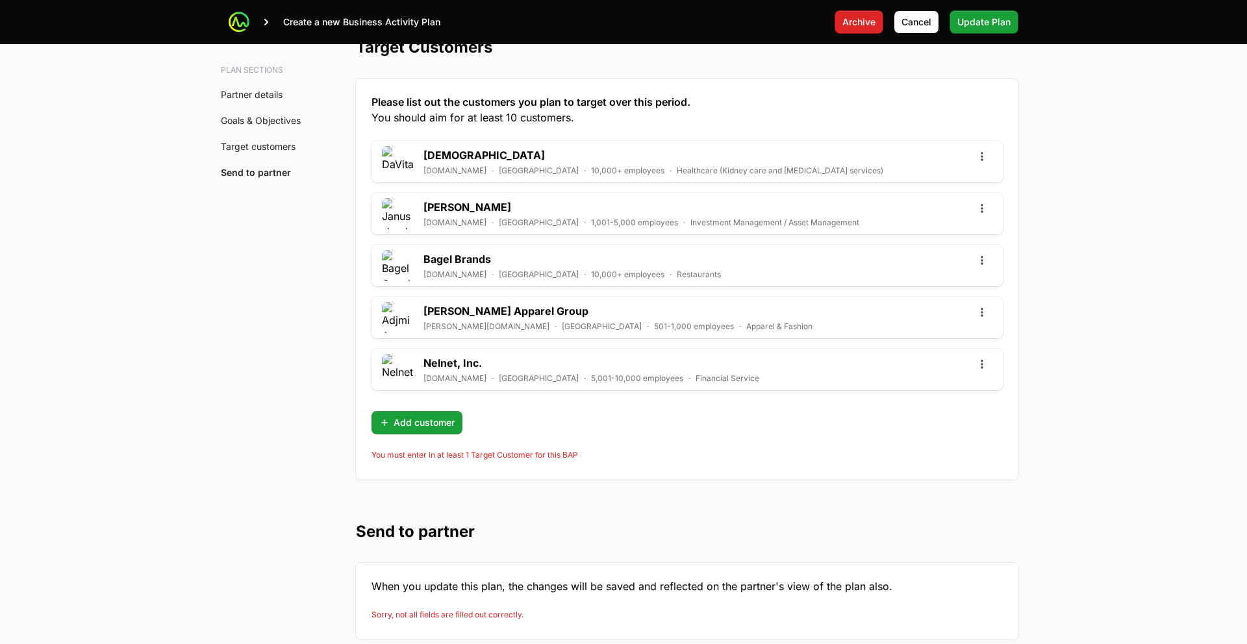
click at [609, 310] on div "DaVita [DOMAIN_NAME] · [GEOGRAPHIC_DATA] · 10,000+ employees · Healthcare (Kidn…" at bounding box center [687, 288] width 631 height 294
click at [546, 373] on div "Please list out the customers you plan to target over this period. You should a…" at bounding box center [687, 279] width 663 height 401
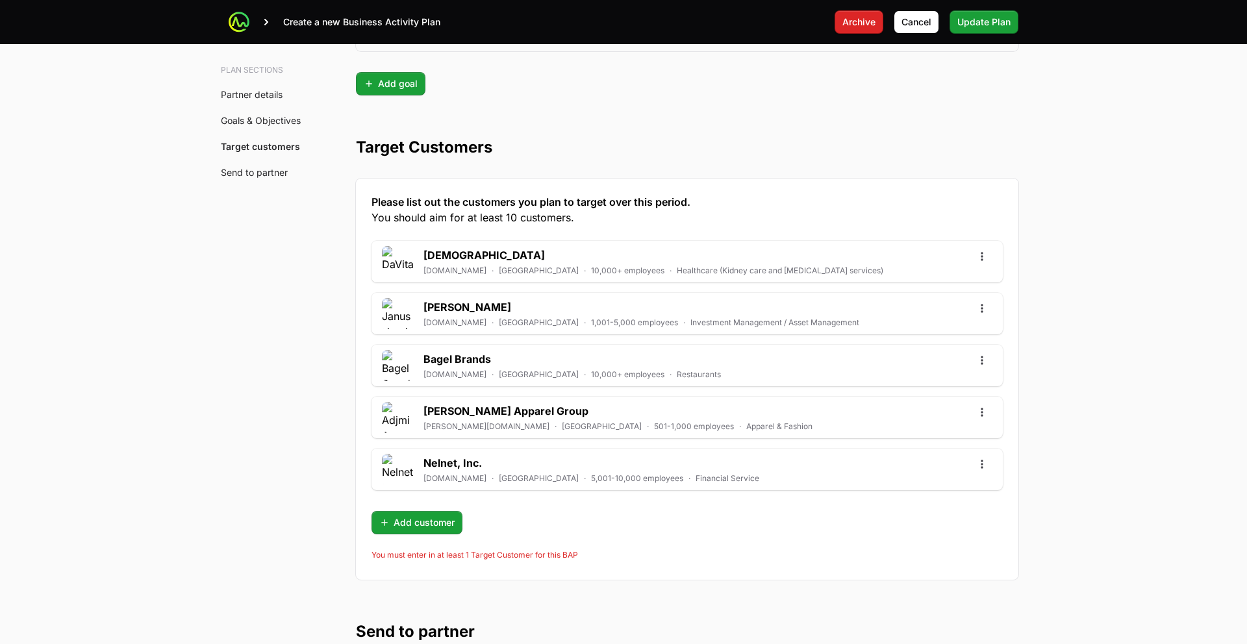
scroll to position [3485, 0]
click at [591, 318] on p "1,001-5,000 employees" at bounding box center [634, 323] width 87 height 10
click at [596, 300] on h2 "[PERSON_NAME]" at bounding box center [641, 308] width 436 height 16
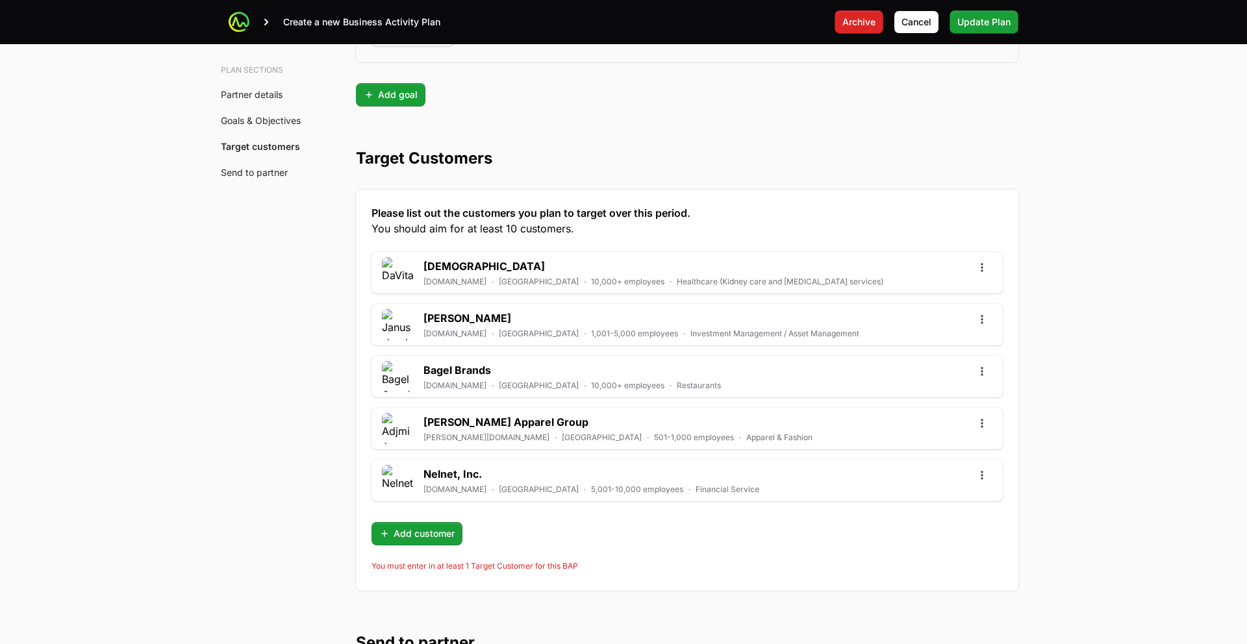
scroll to position [3470, 0]
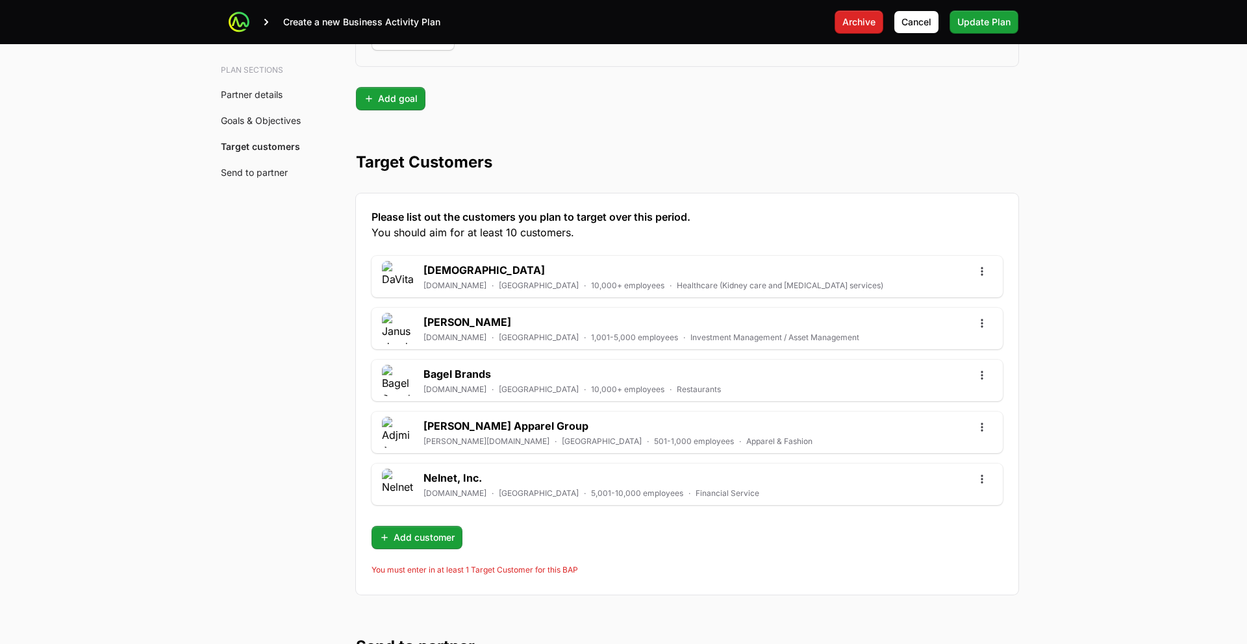
click at [629, 262] on h2 "[DEMOGRAPHIC_DATA]" at bounding box center [653, 270] width 460 height 16
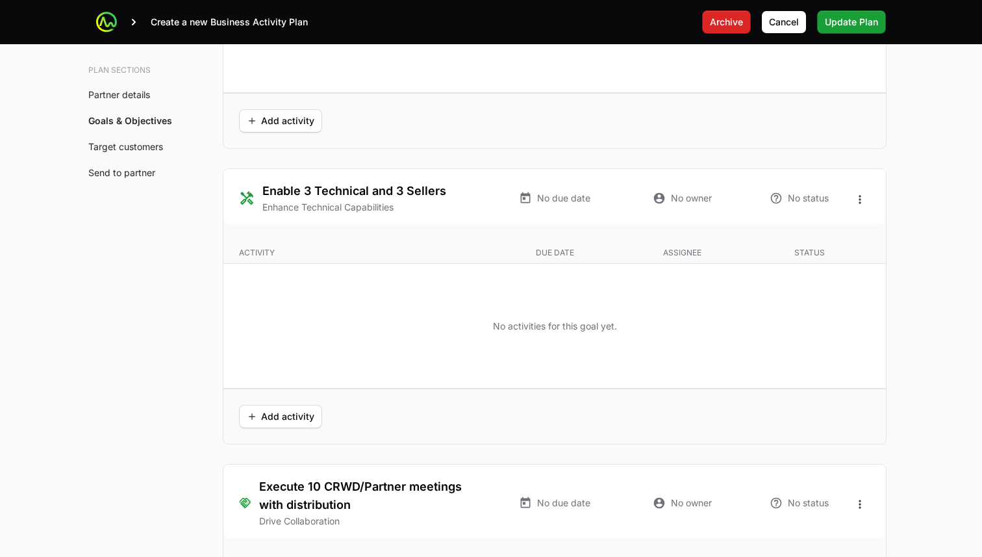
scroll to position [2681, 0]
